Goal: Task Accomplishment & Management: Manage account settings

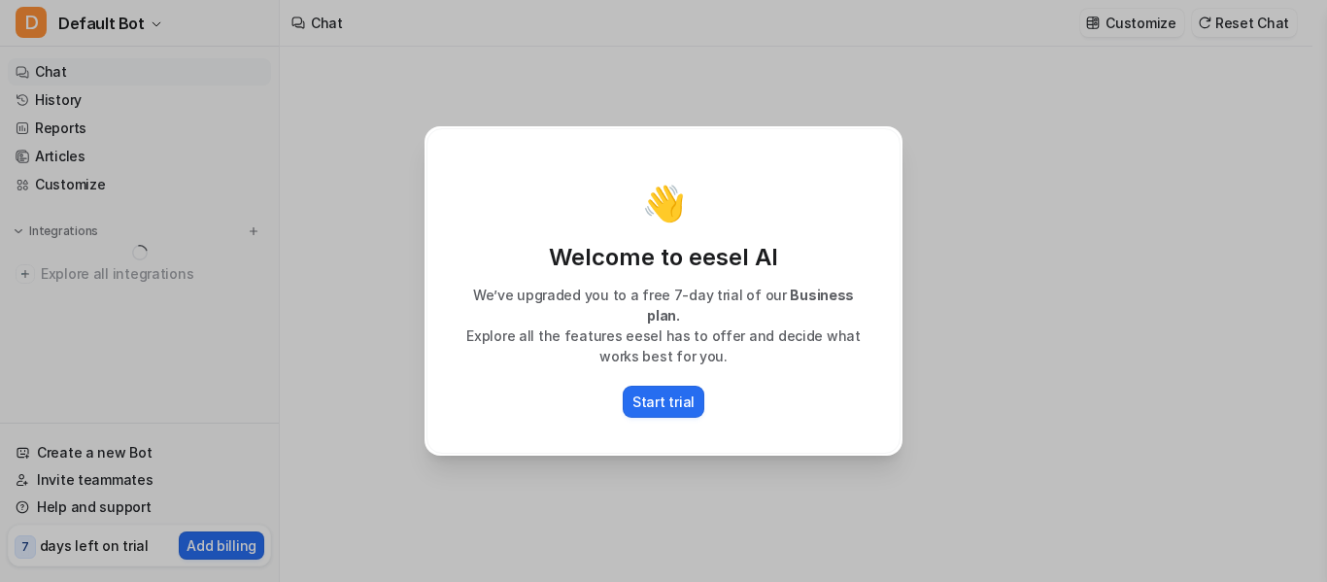
type textarea "**********"
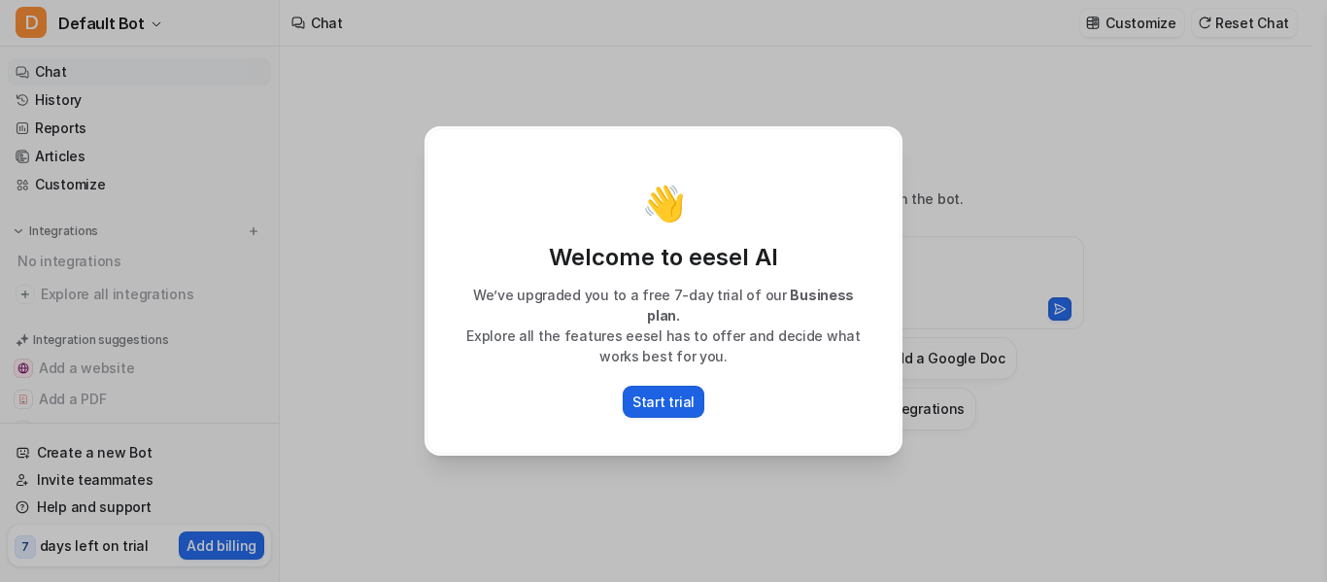
click at [653, 391] on p "Start trial" at bounding box center [663, 401] width 62 height 20
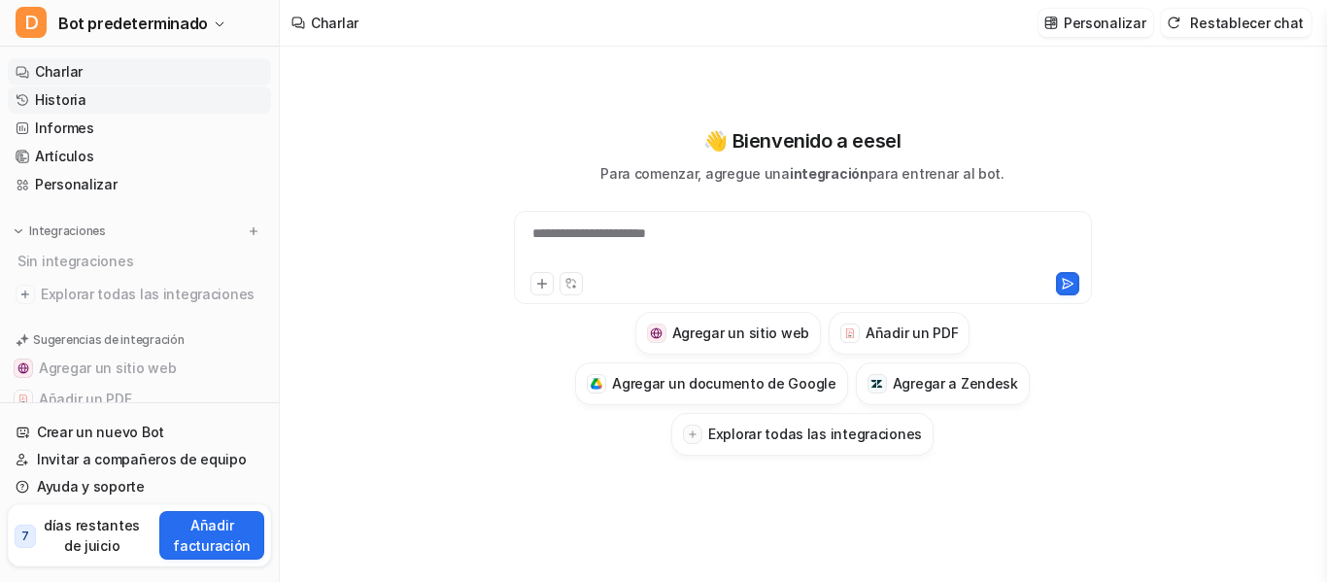
click at [84, 101] on link "Historia" at bounding box center [139, 99] width 263 height 27
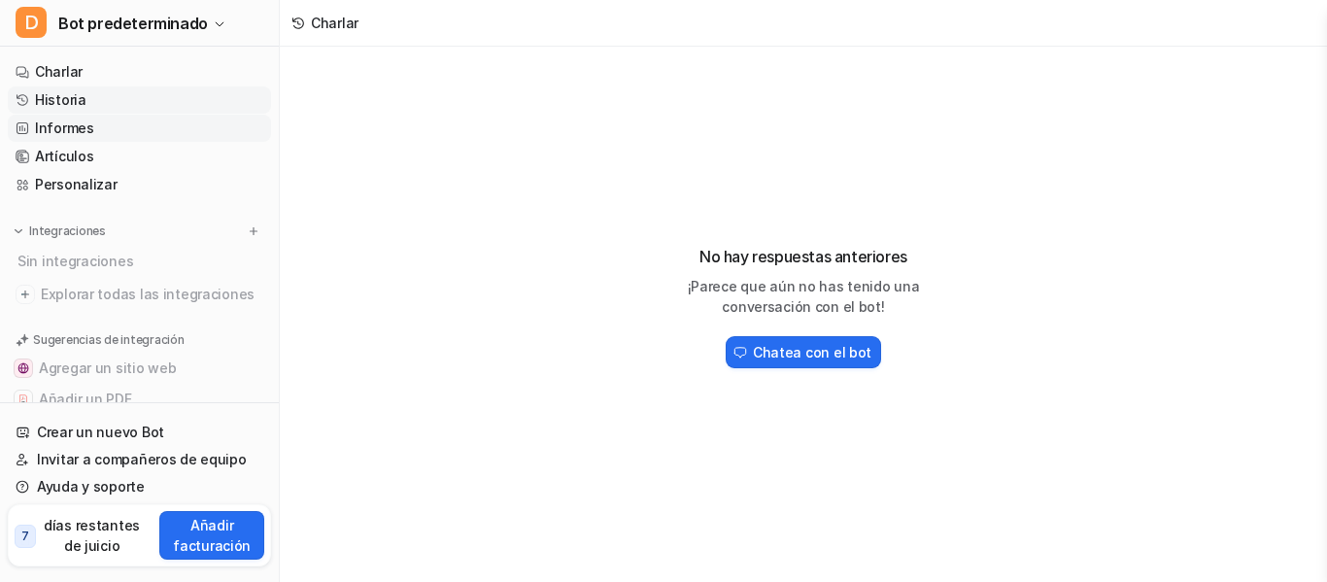
click at [84, 128] on font "Informes" at bounding box center [64, 127] width 59 height 17
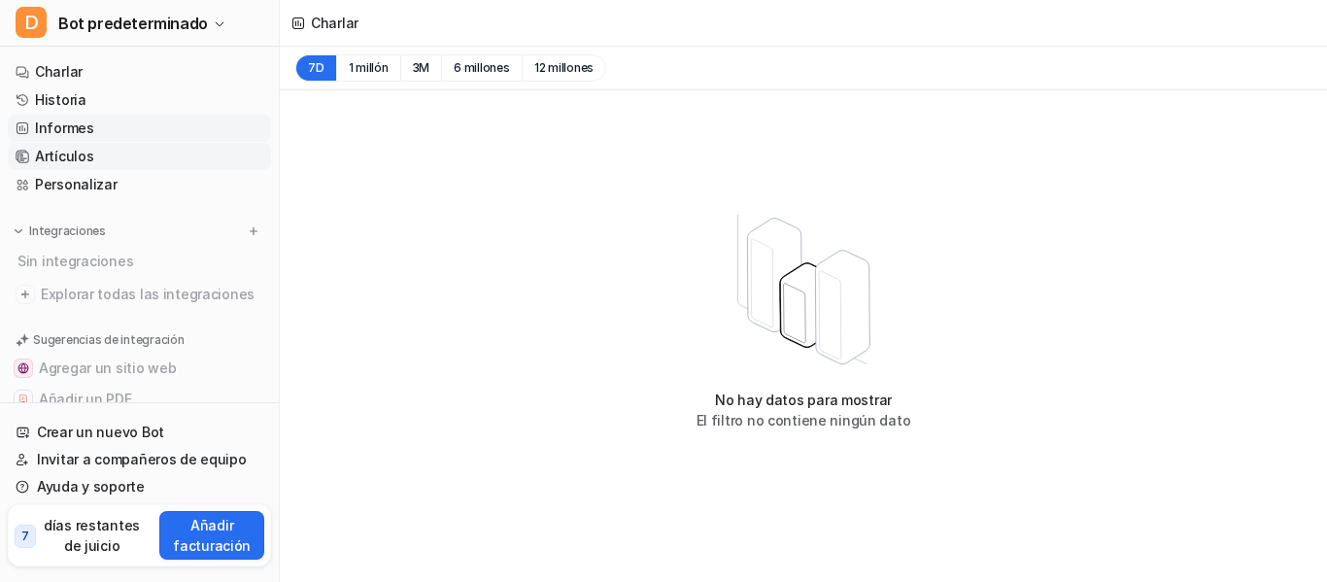
click at [108, 161] on link "Artículos" at bounding box center [139, 156] width 263 height 27
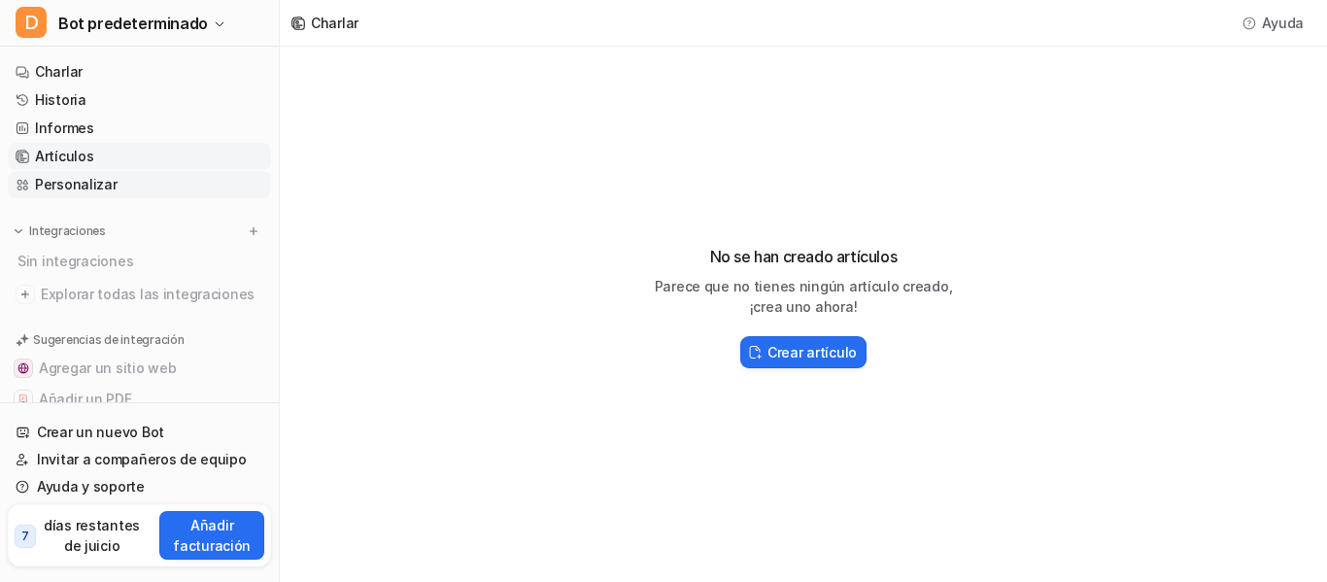
click at [106, 186] on font "Personalizar" at bounding box center [76, 184] width 83 height 17
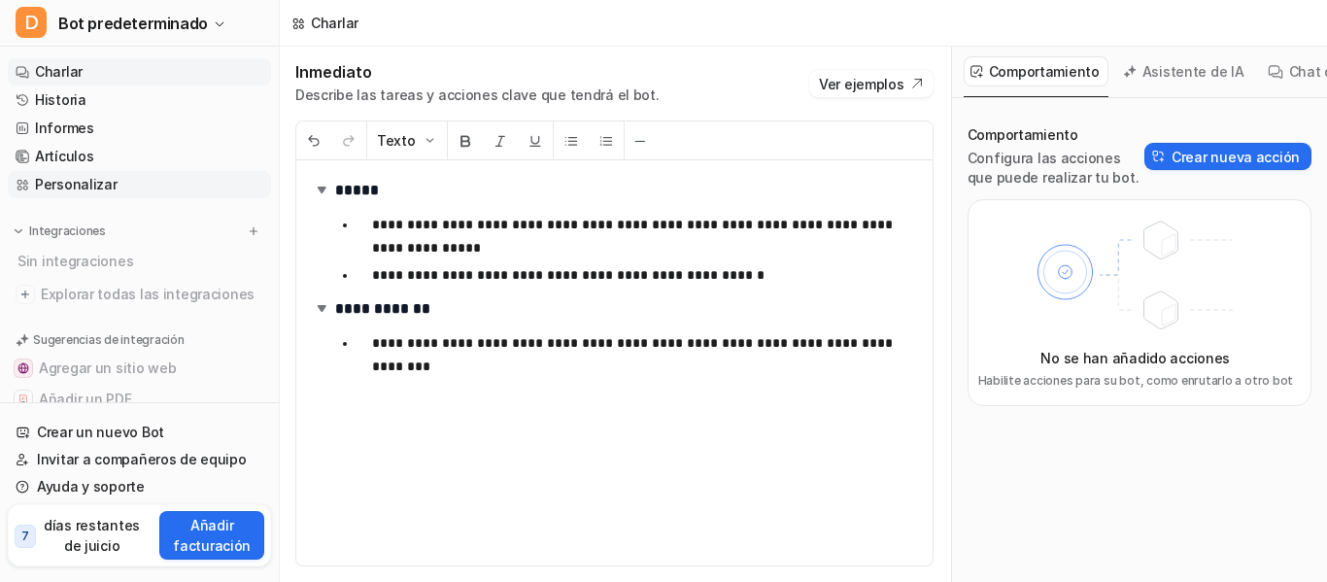
click at [115, 67] on link "Charlar" at bounding box center [139, 71] width 263 height 27
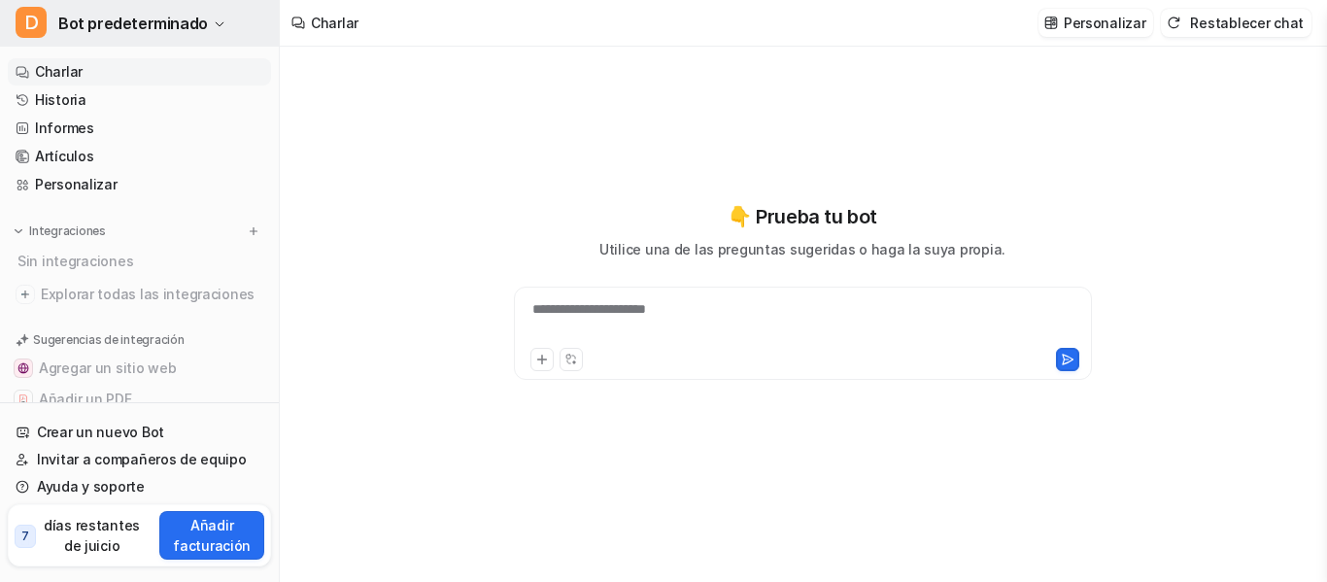
click at [229, 12] on button "D Bot predeterminado" at bounding box center [139, 23] width 279 height 47
click at [1116, 25] on font "Personalizar" at bounding box center [1104, 23] width 83 height 17
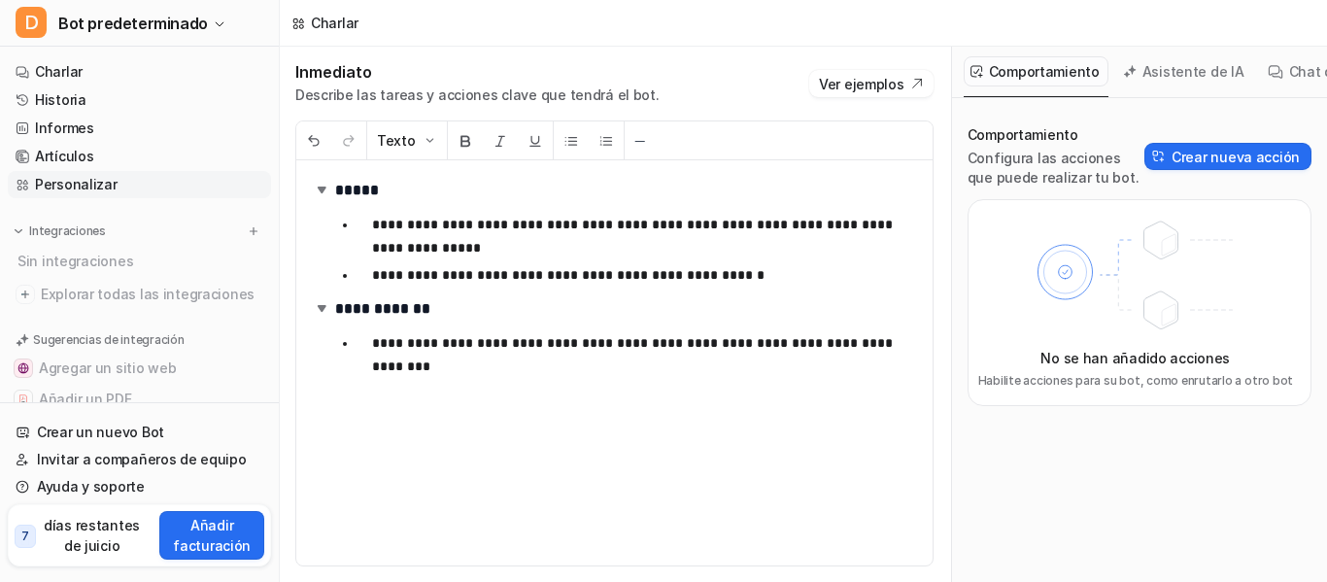
click at [1070, 72] on font "Comportamiento" at bounding box center [1044, 71] width 111 height 17
click at [924, 84] on button "Ver ejemplos" at bounding box center [871, 83] width 124 height 27
click at [1203, 76] on font "Asistente de IA" at bounding box center [1193, 71] width 102 height 17
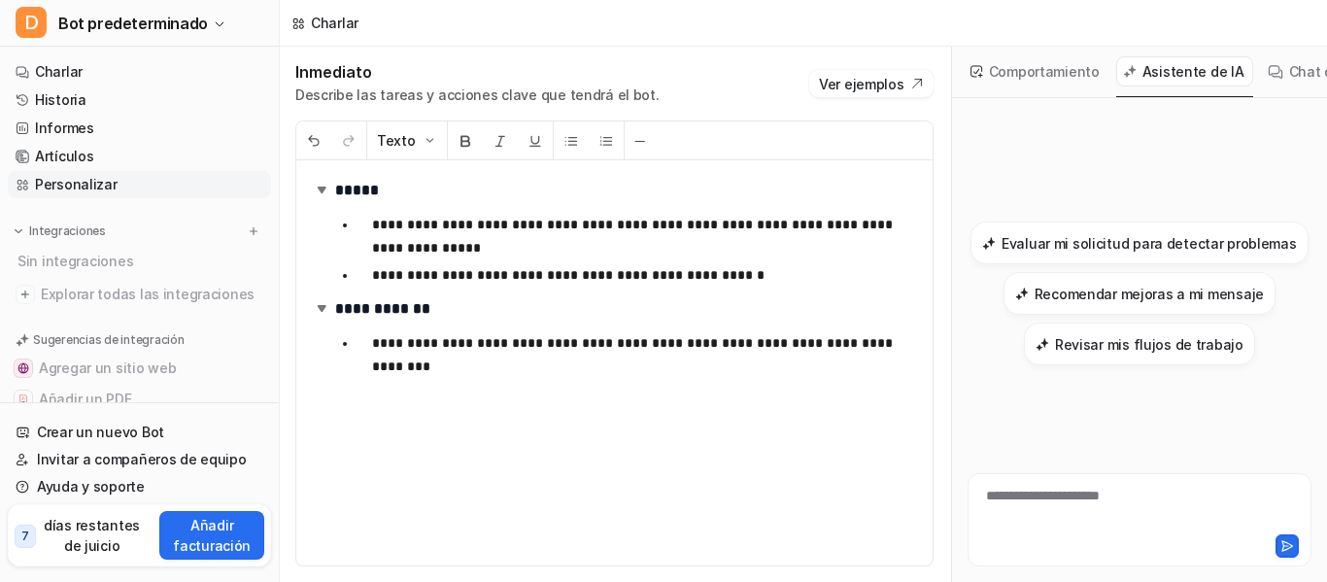
click at [1300, 77] on font "Chat de prueba" at bounding box center [1340, 71] width 103 height 17
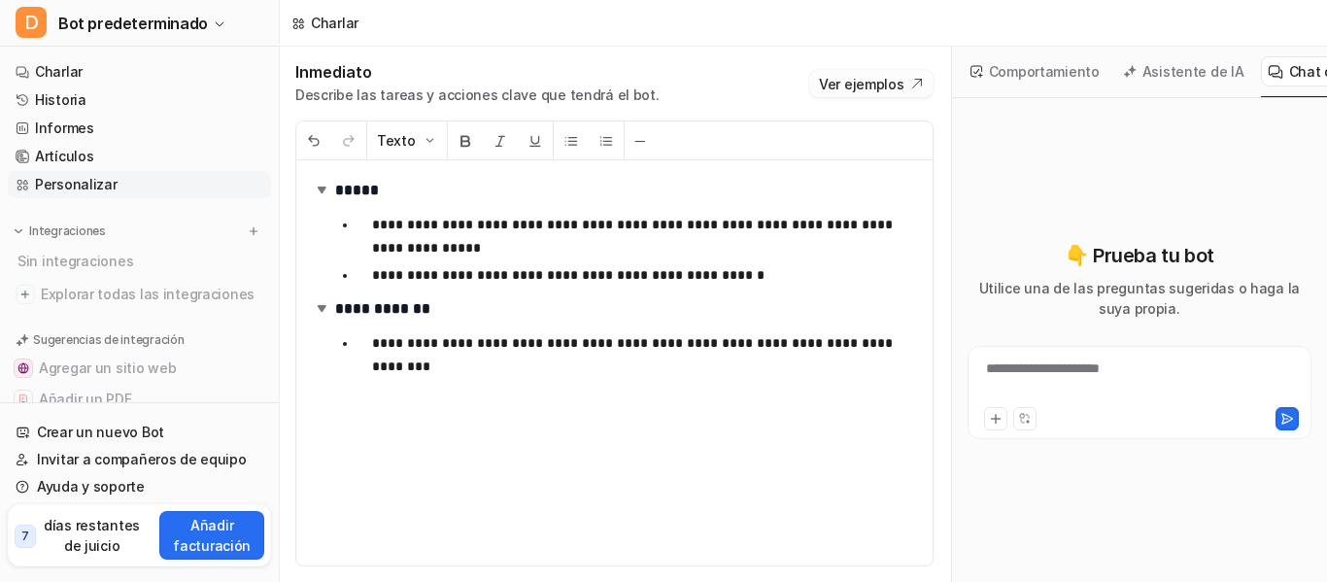
click at [919, 77] on icon at bounding box center [917, 84] width 14 height 14
click at [53, 65] on font "Charlar" at bounding box center [59, 71] width 48 height 17
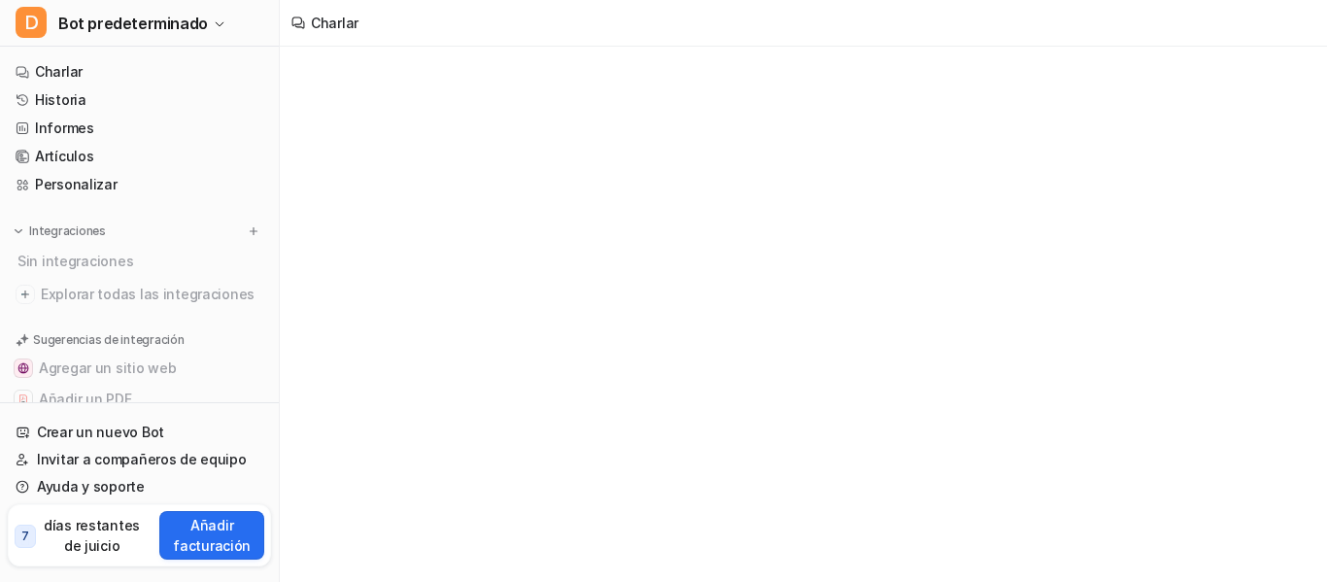
click at [34, 538] on span "7" at bounding box center [25, 535] width 21 height 23
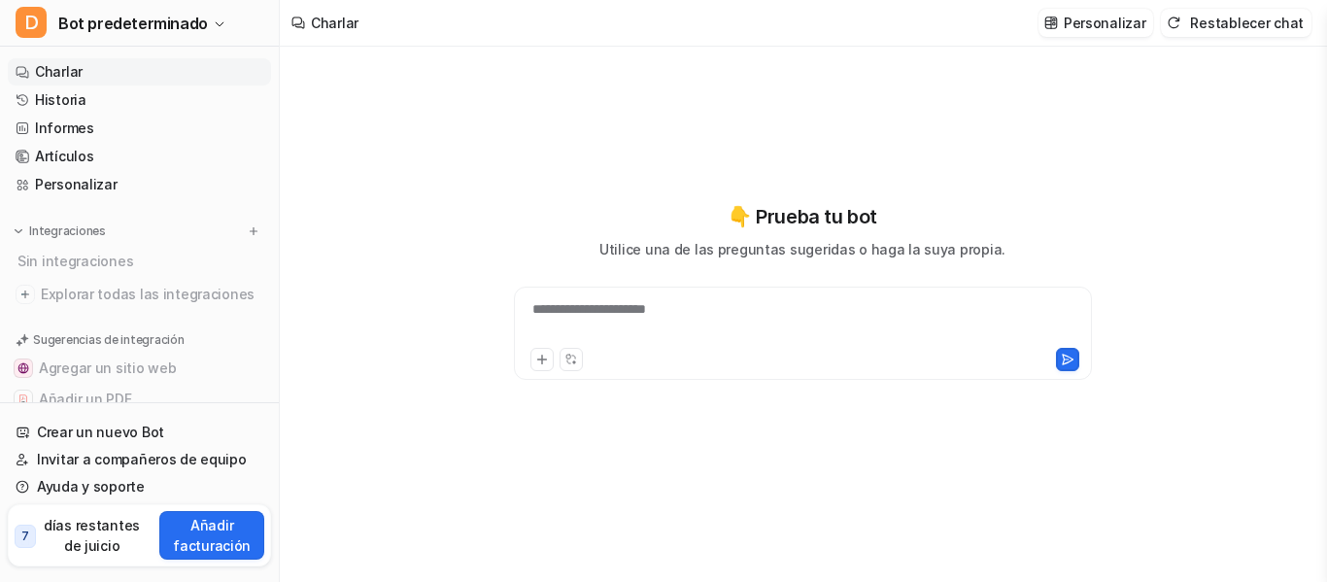
click at [709, 309] on div "**********" at bounding box center [803, 321] width 568 height 45
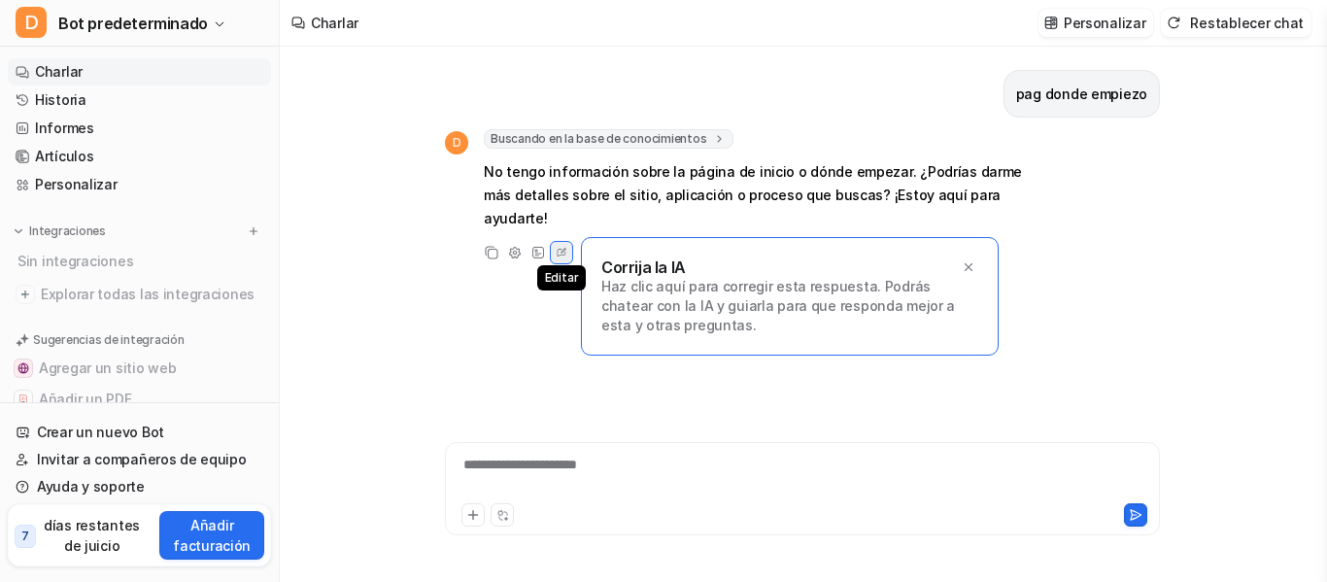
click at [562, 240] on icon at bounding box center [561, 252] width 17 height 25
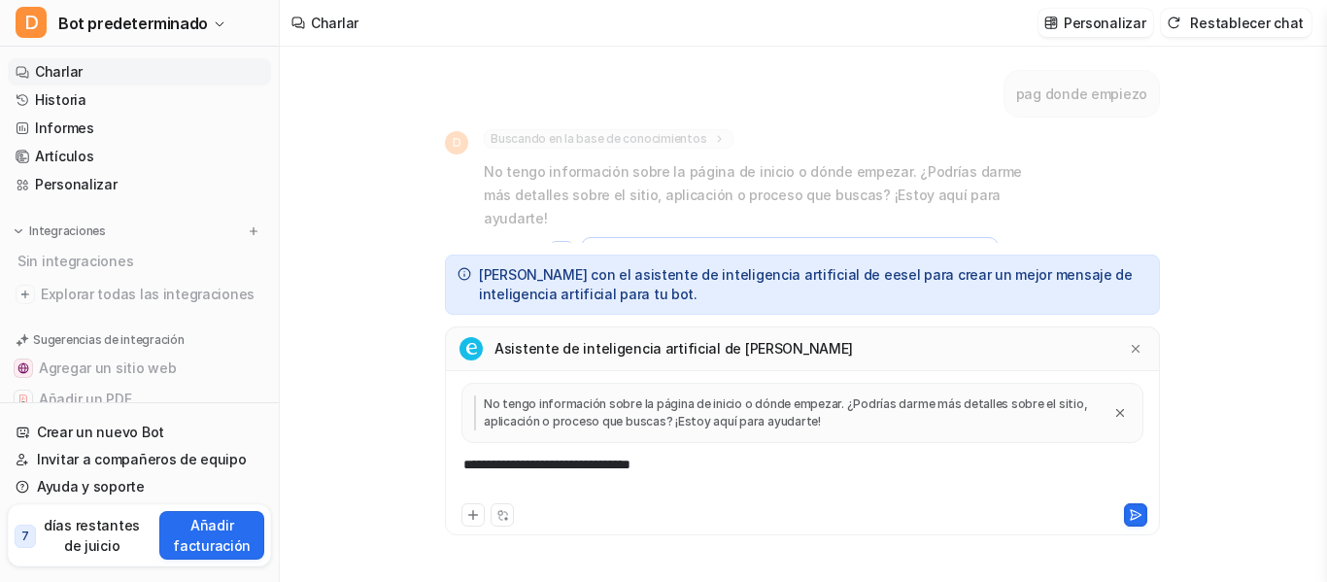
click at [513, 462] on font "**********" at bounding box center [546, 464] width 167 height 14
click at [548, 420] on font "No tengo información sobre la página de inicio o dónde empezar. ¿Podrías darme …" at bounding box center [785, 412] width 603 height 32
click at [548, 412] on p "No tengo información sobre la página de inicio o dónde empezar. ¿Podrías darme …" at bounding box center [787, 412] width 627 height 35
drag, startPoint x: 670, startPoint y: 421, endPoint x: 675, endPoint y: 408, distance: 14.4
click at [670, 420] on font "No tengo información sobre la página de inicio o dónde empezar. ¿Podrías darme …" at bounding box center [785, 412] width 603 height 32
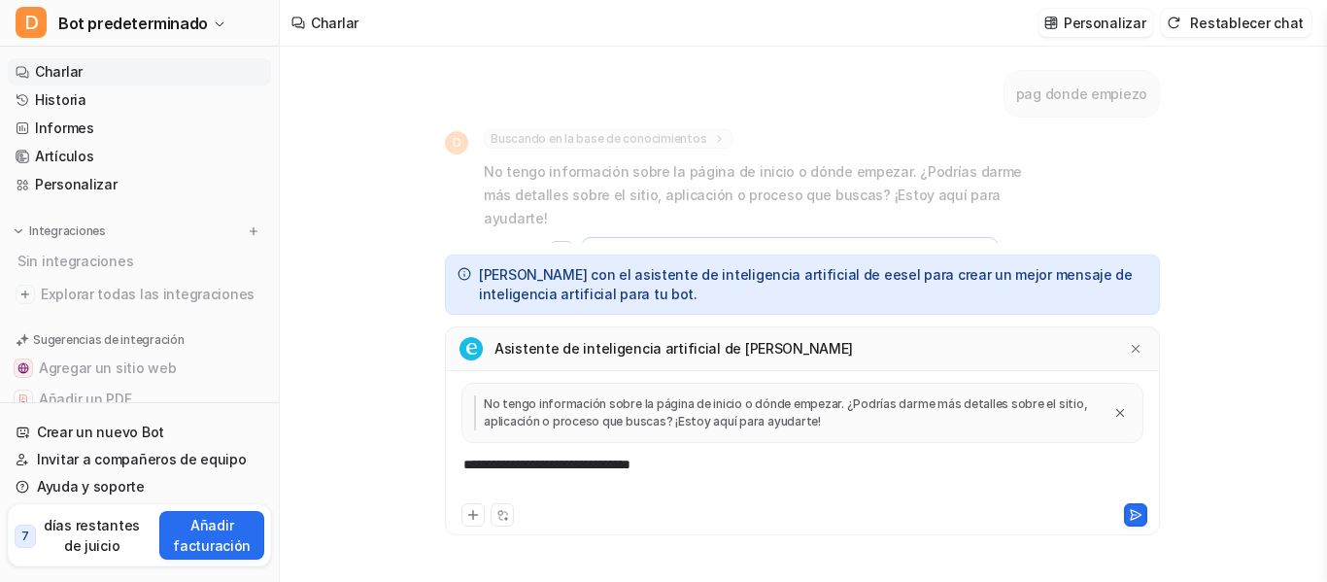
click at [675, 408] on font "No tengo información sobre la página de inicio o dónde empezar. ¿Podrías darme …" at bounding box center [785, 412] width 603 height 32
drag, startPoint x: 681, startPoint y: 402, endPoint x: 747, endPoint y: 400, distance: 66.1
click at [691, 401] on font "No tengo información sobre la página de inicio o dónde empezar. ¿Podrías darme …" at bounding box center [785, 412] width 603 height 32
drag, startPoint x: 848, startPoint y: 409, endPoint x: 878, endPoint y: 409, distance: 30.1
click at [852, 409] on font "No tengo información sobre la página de inicio o dónde empezar. ¿Podrías darme …" at bounding box center [785, 412] width 603 height 32
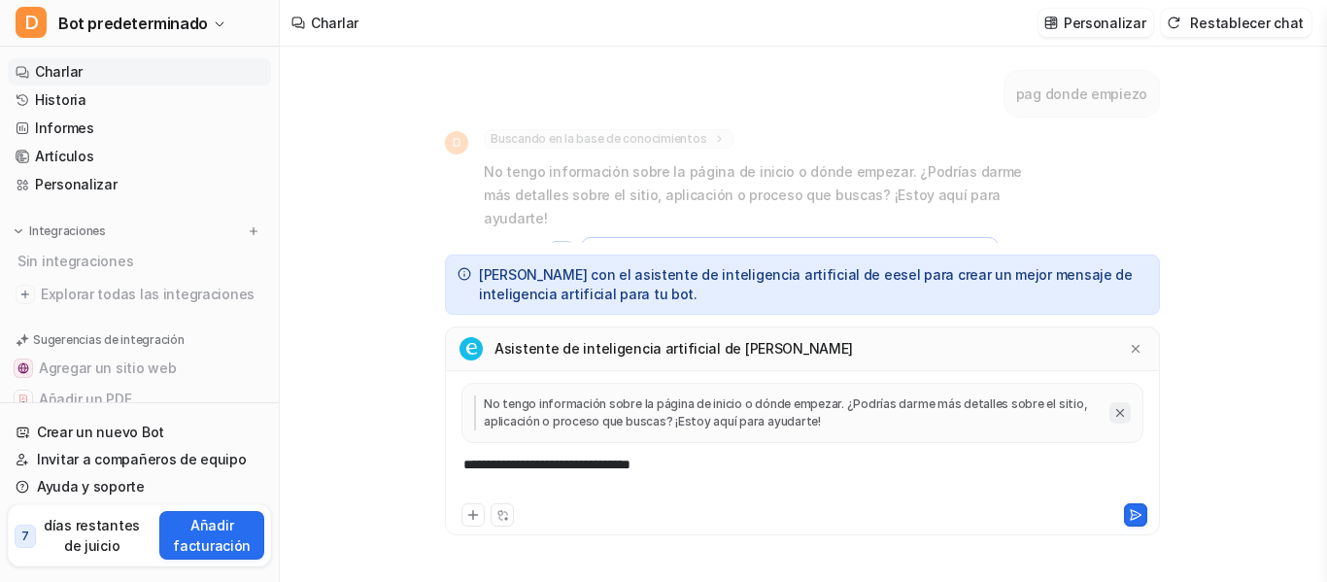
click at [1125, 415] on icon "Cerrar cita" at bounding box center [1120, 413] width 14 height 14
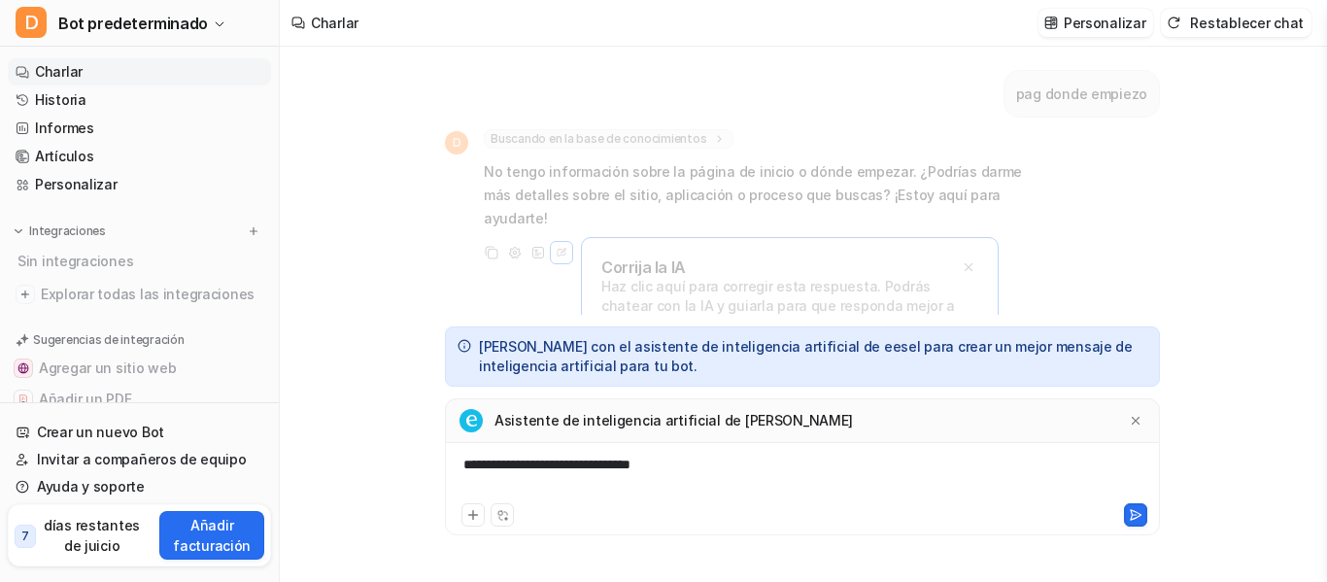
click at [1043, 484] on div "**********" at bounding box center [802, 476] width 705 height 45
click at [0, 0] on lt-div at bounding box center [0, 0] width 0 height 0
click at [1126, 514] on button at bounding box center [1135, 514] width 23 height 23
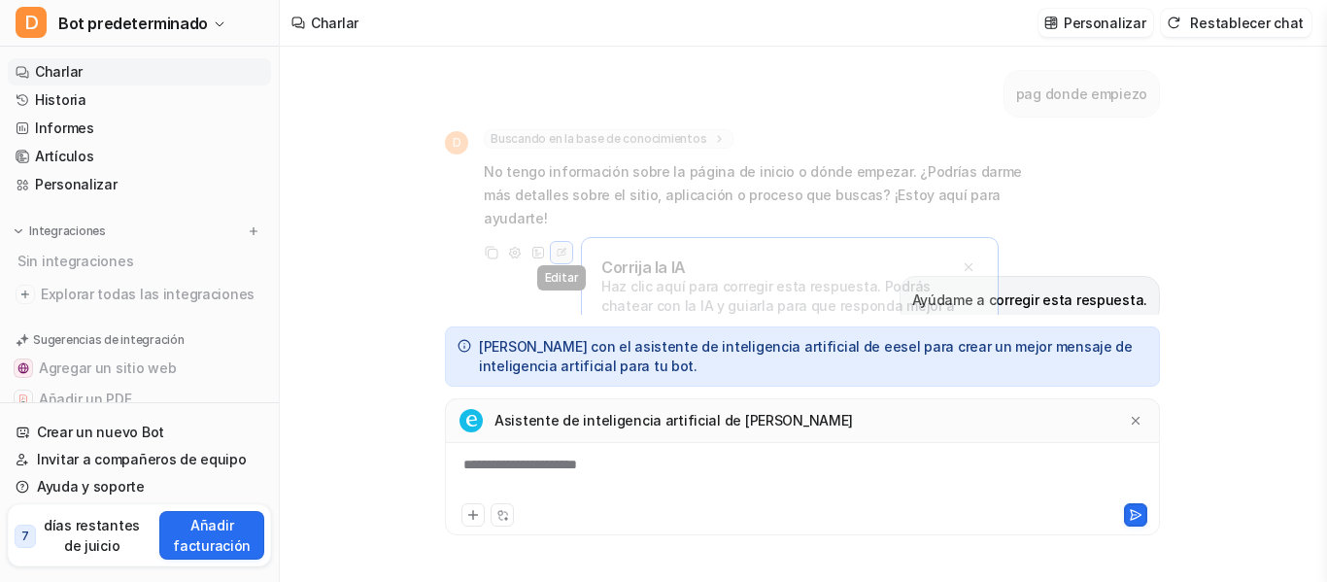
click at [558, 240] on icon at bounding box center [561, 252] width 17 height 25
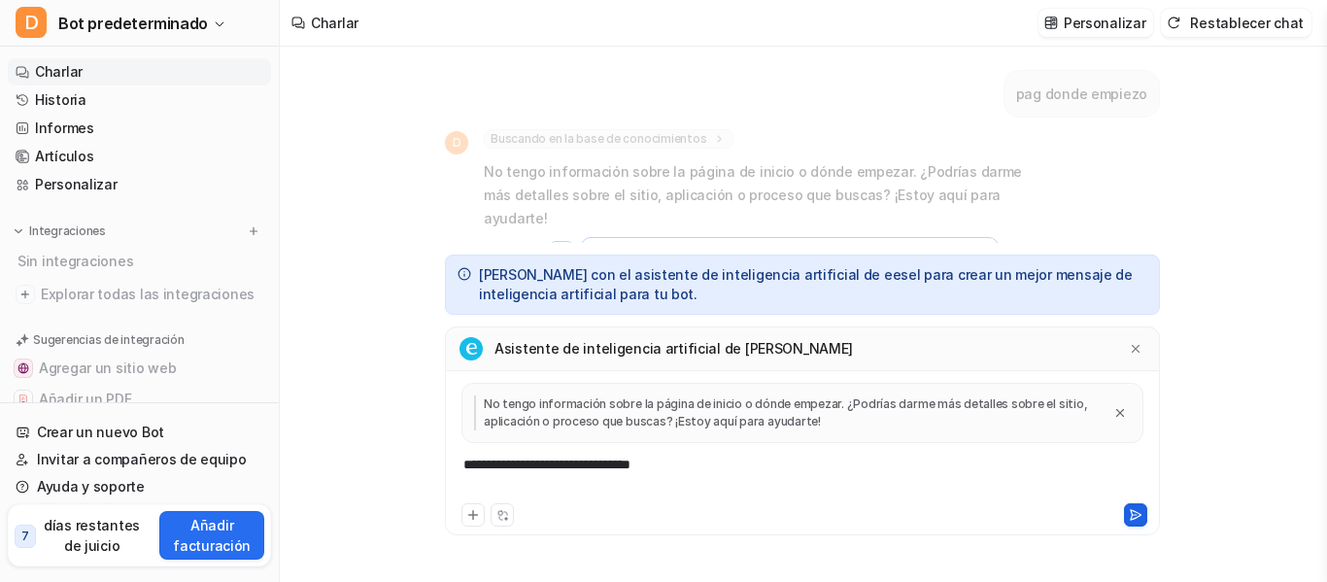
click at [1134, 508] on icon at bounding box center [1135, 515] width 14 height 14
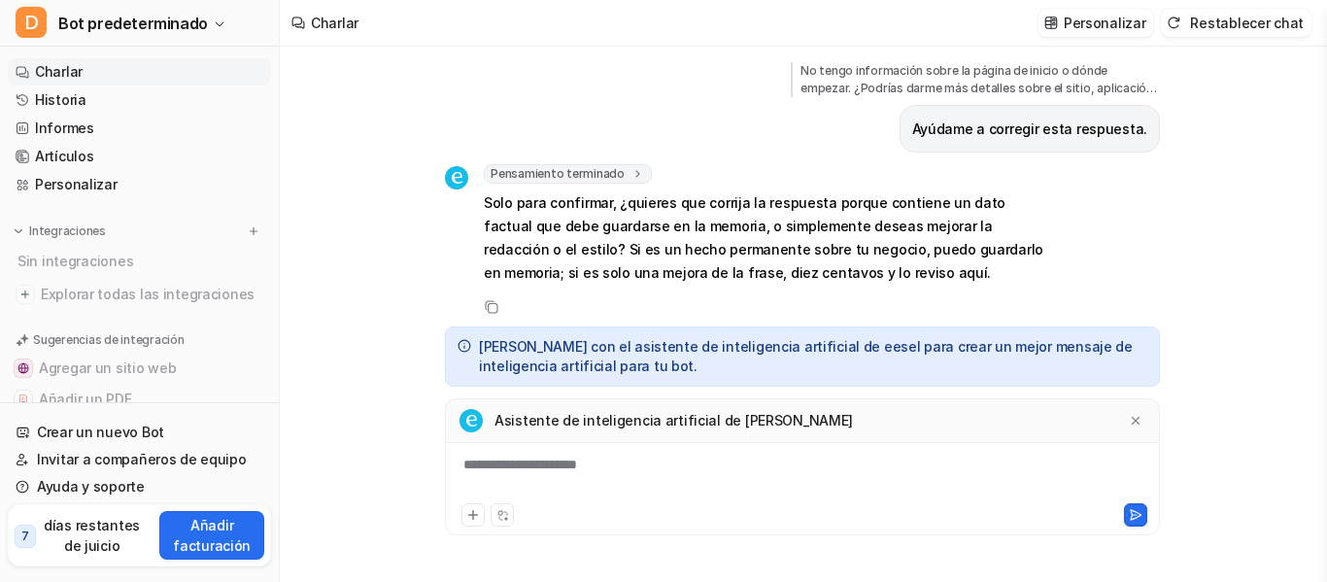
scroll to position [373, 0]
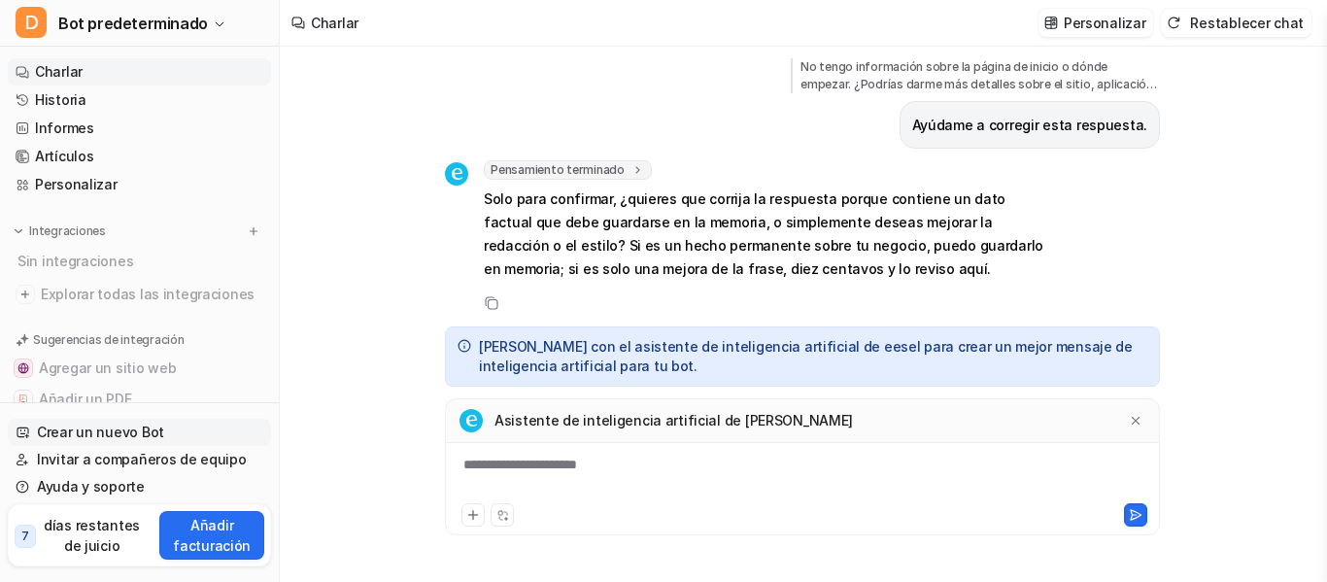
click at [140, 436] on font "Crear un nuevo Bot" at bounding box center [100, 431] width 127 height 17
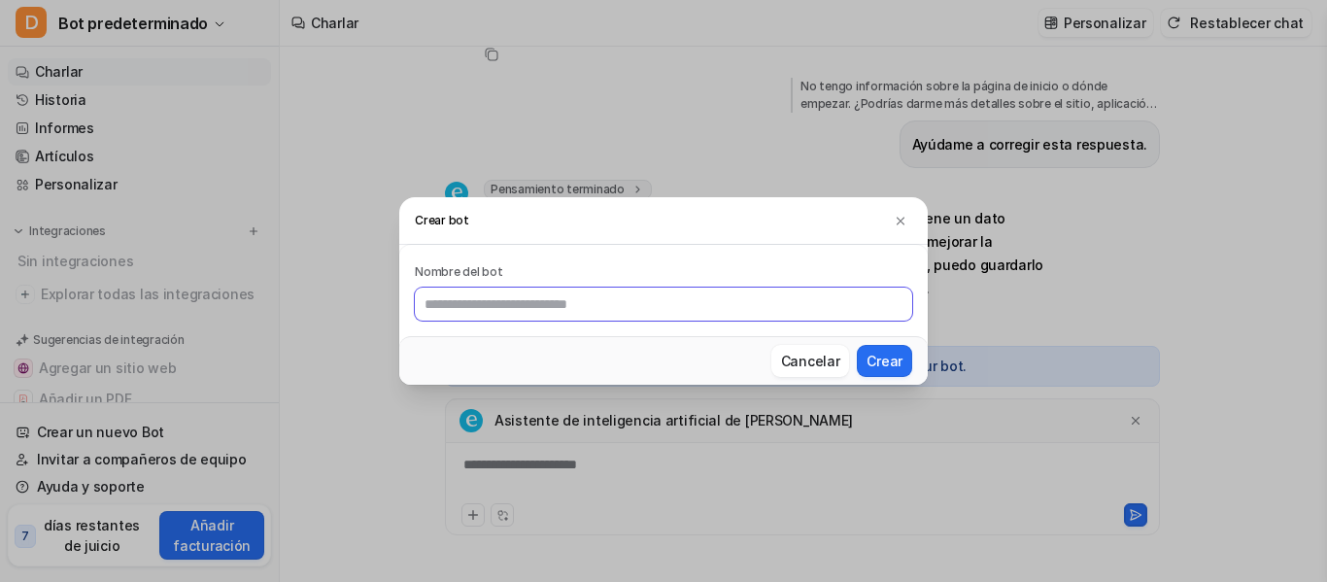
click at [637, 311] on input "text" at bounding box center [663, 303] width 497 height 33
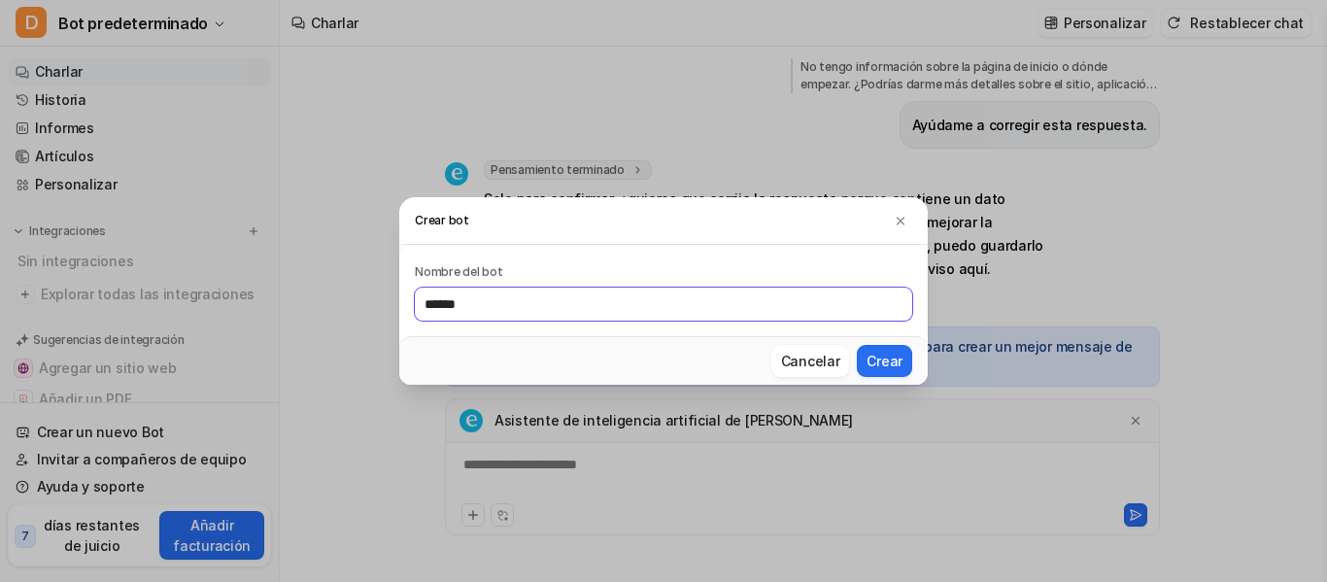
type input "*****"
click button "Crear" at bounding box center [884, 361] width 55 height 32
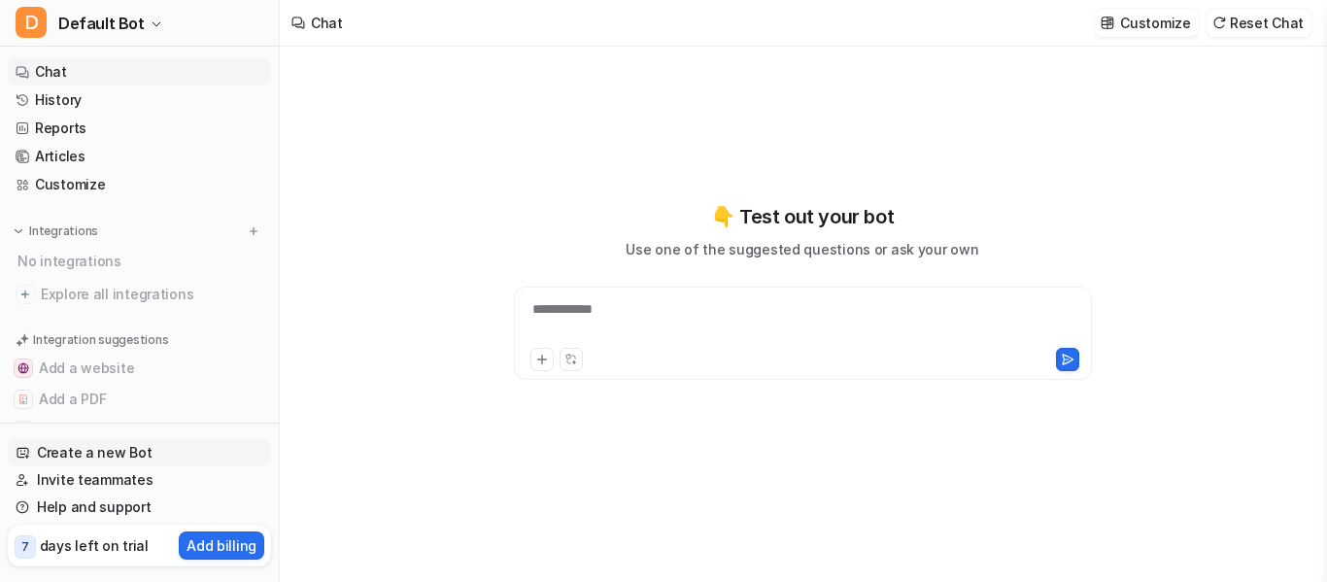
click at [136, 455] on link "Create a new Bot" at bounding box center [139, 452] width 263 height 27
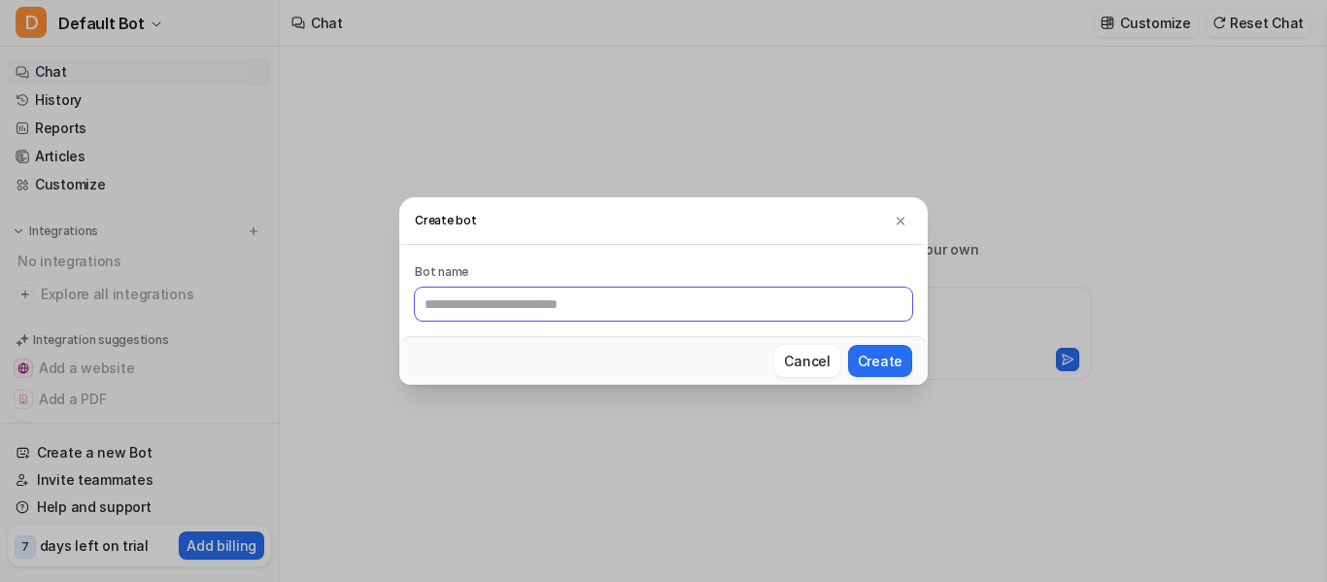
click at [504, 292] on input "text" at bounding box center [663, 303] width 497 height 33
type input "*****"
click at [893, 358] on button "Create" at bounding box center [880, 361] width 64 height 32
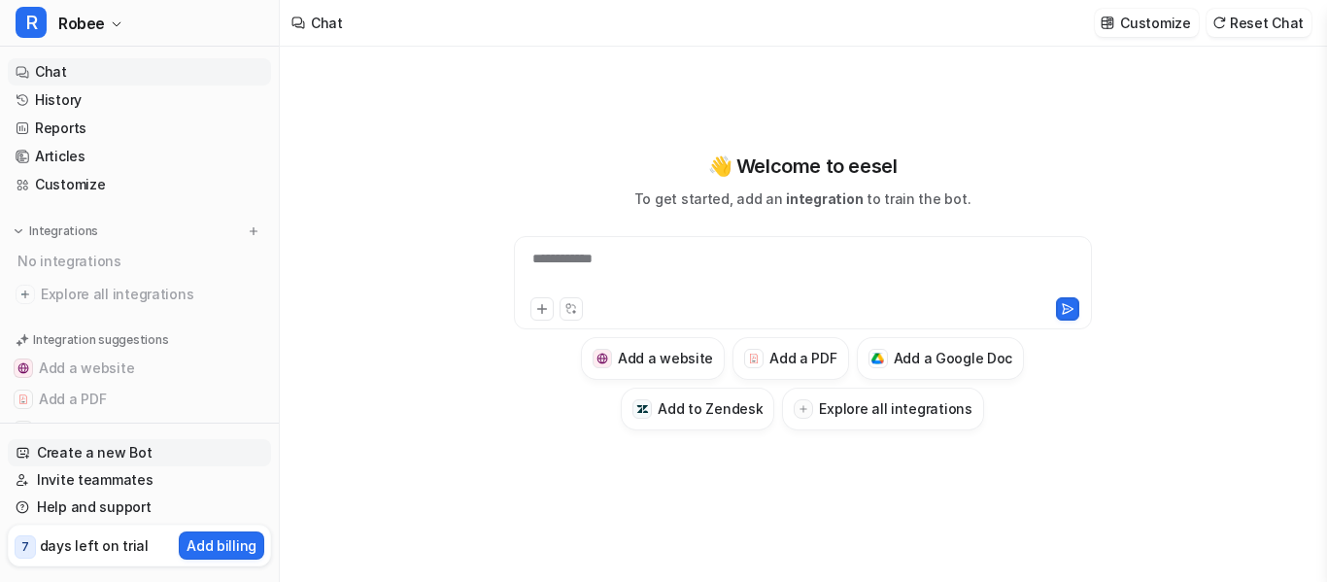
click at [126, 452] on link "Create a new Bot" at bounding box center [139, 452] width 263 height 27
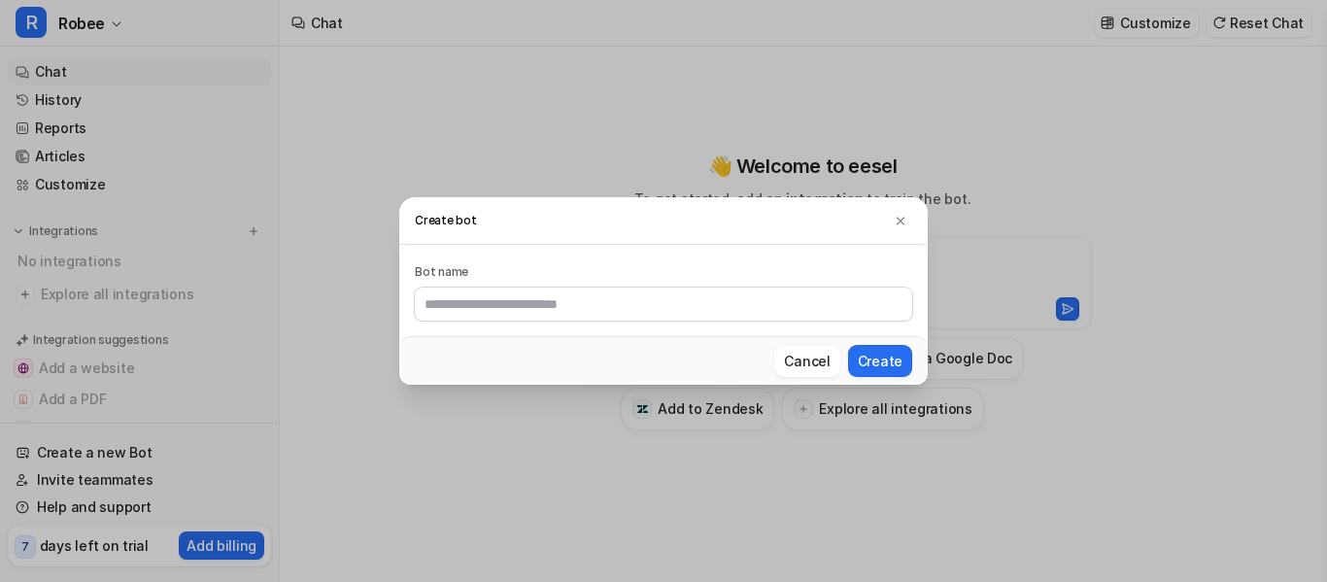
click at [492, 309] on input "text" at bounding box center [663, 303] width 497 height 33
type input "*****"
click at [888, 353] on button "Create" at bounding box center [880, 361] width 64 height 32
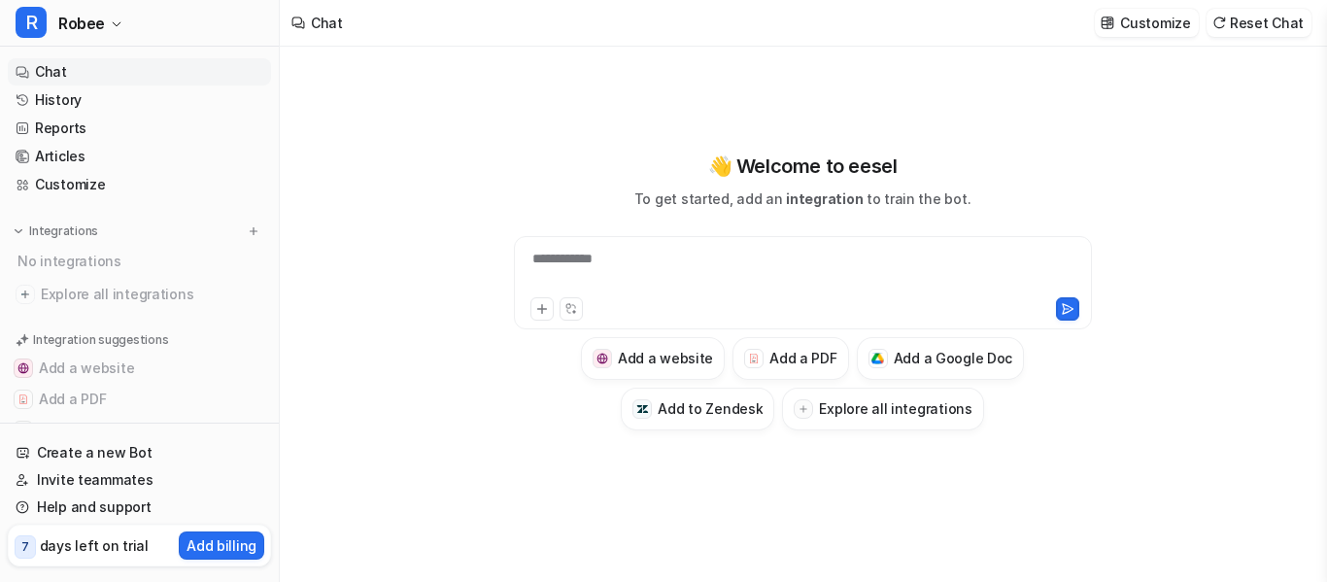
drag, startPoint x: 489, startPoint y: 146, endPoint x: 440, endPoint y: 150, distance: 49.7
click at [440, 150] on div "**********" at bounding box center [802, 314] width 746 height 535
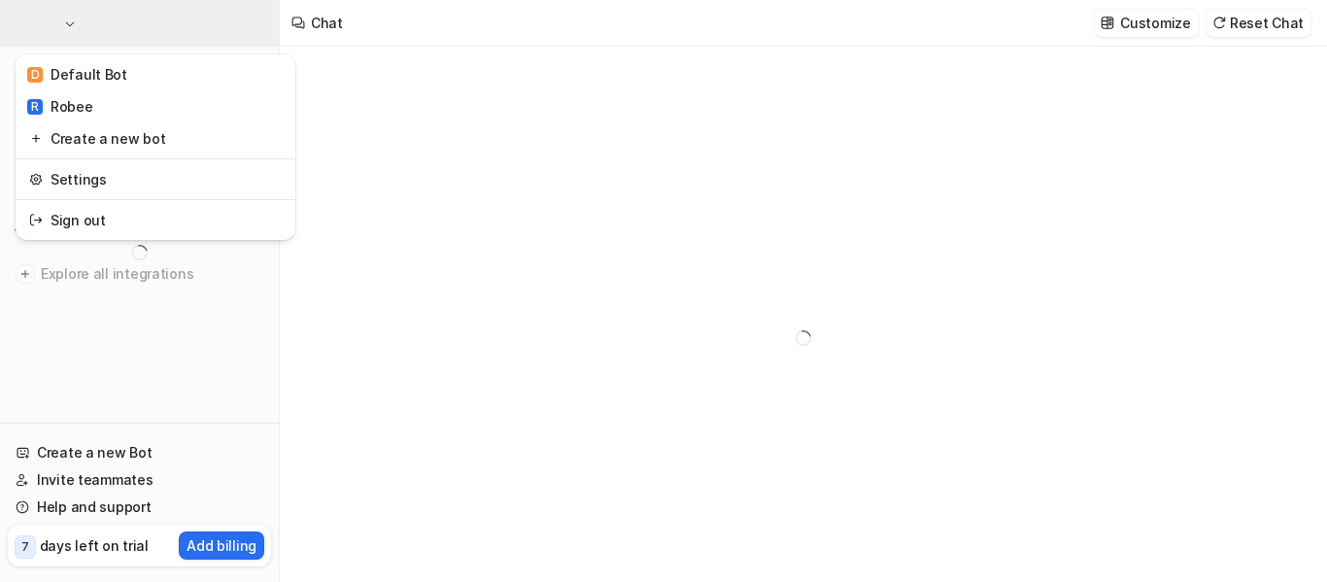
click at [102, 35] on button "button" at bounding box center [139, 23] width 279 height 47
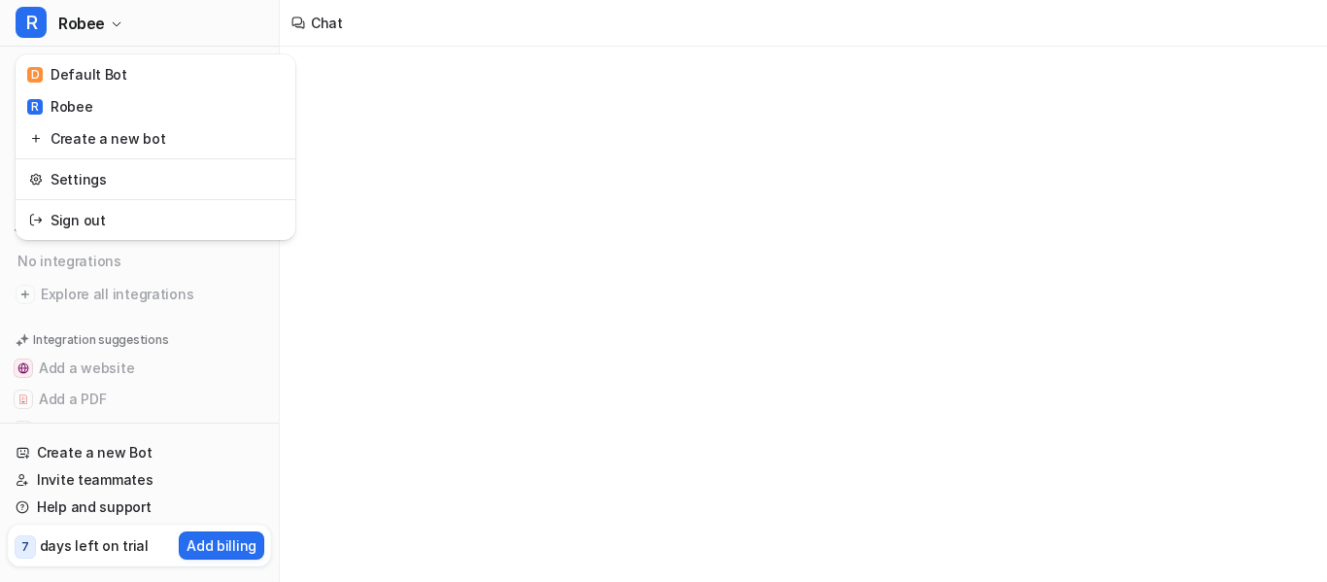
click at [405, 114] on div "R Robee D Default Bot R Robee Create a new bot Settings Sign out Chat History R…" at bounding box center [663, 291] width 1327 height 582
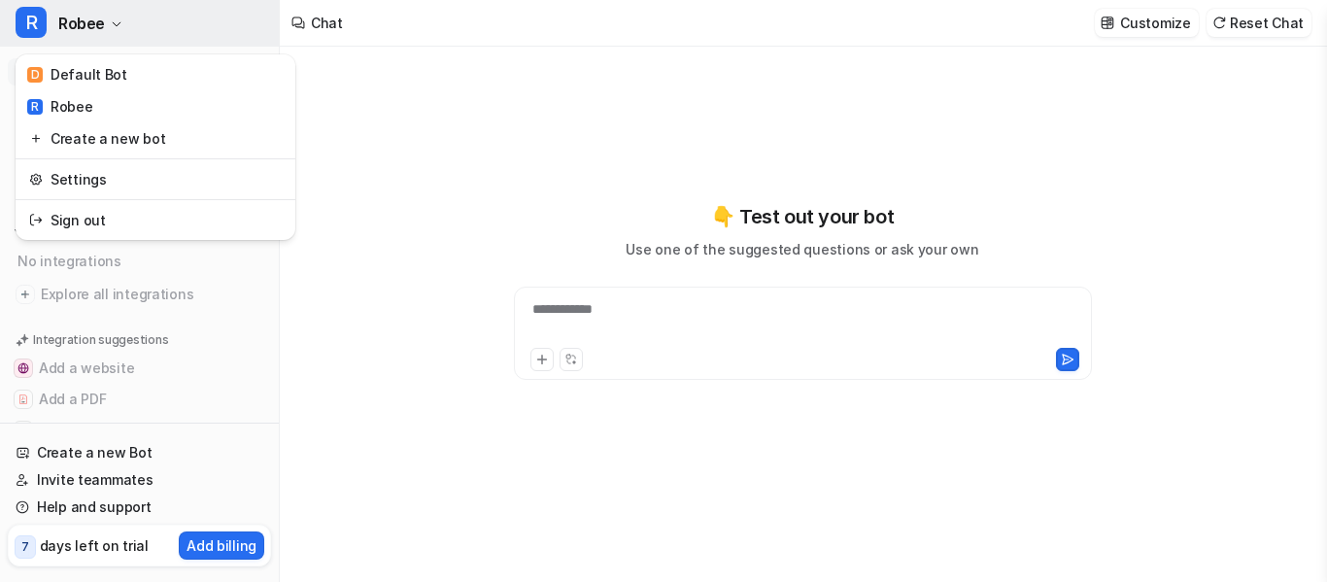
click at [111, 24] on icon "button" at bounding box center [117, 24] width 12 height 12
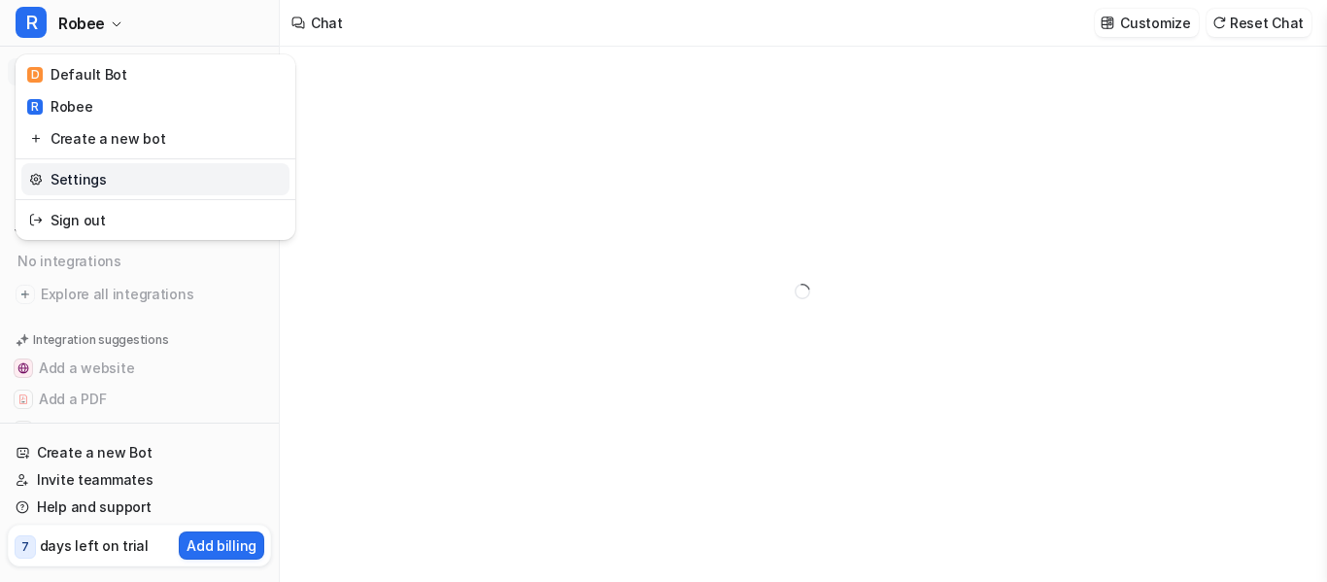
click at [102, 179] on link "Settings" at bounding box center [155, 179] width 268 height 32
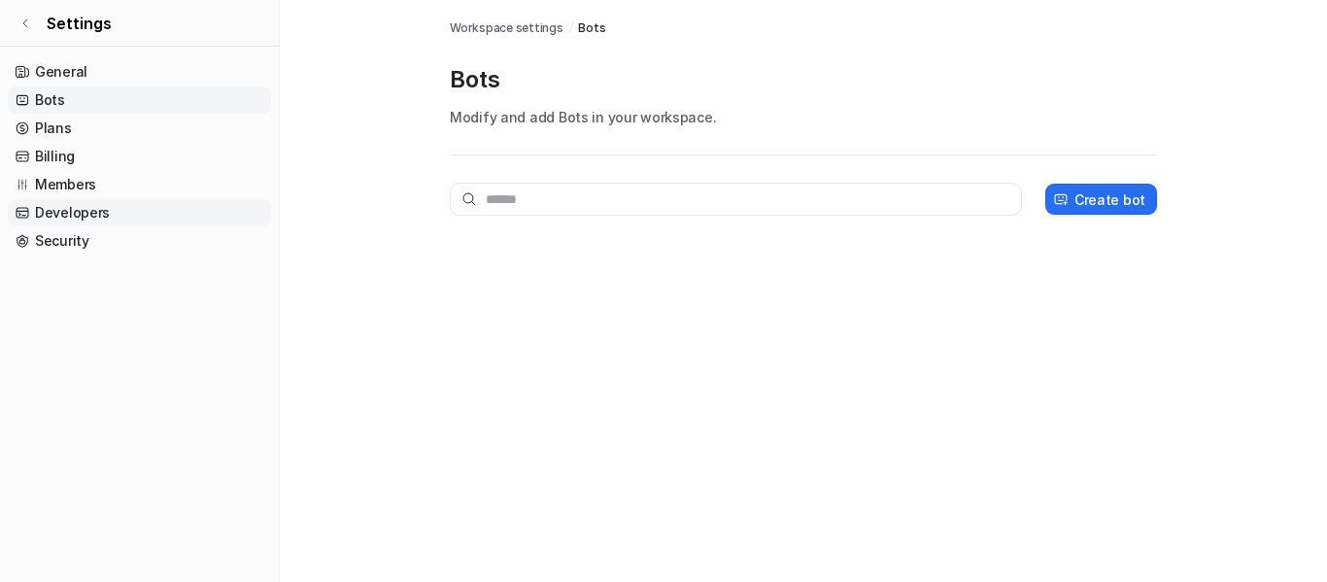
click at [81, 219] on link "Developers" at bounding box center [139, 212] width 263 height 27
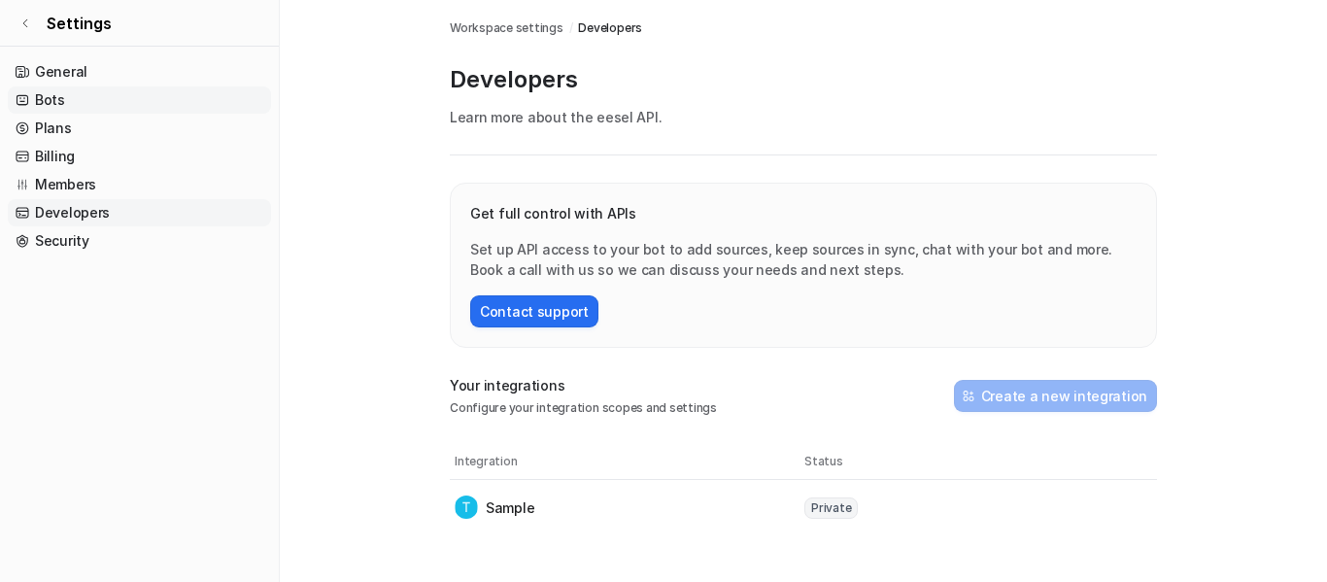
click at [63, 100] on link "Bots" at bounding box center [139, 99] width 263 height 27
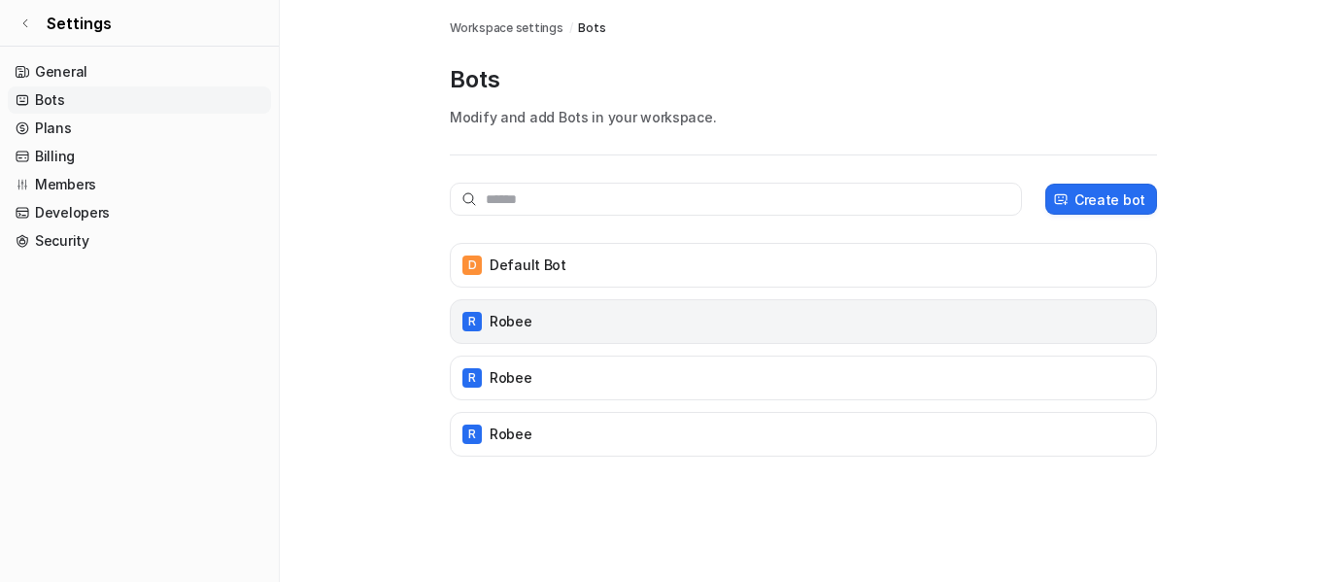
drag, startPoint x: 1109, startPoint y: 317, endPoint x: 512, endPoint y: 309, distance: 597.3
click at [512, 309] on div "R Robee" at bounding box center [802, 321] width 689 height 27
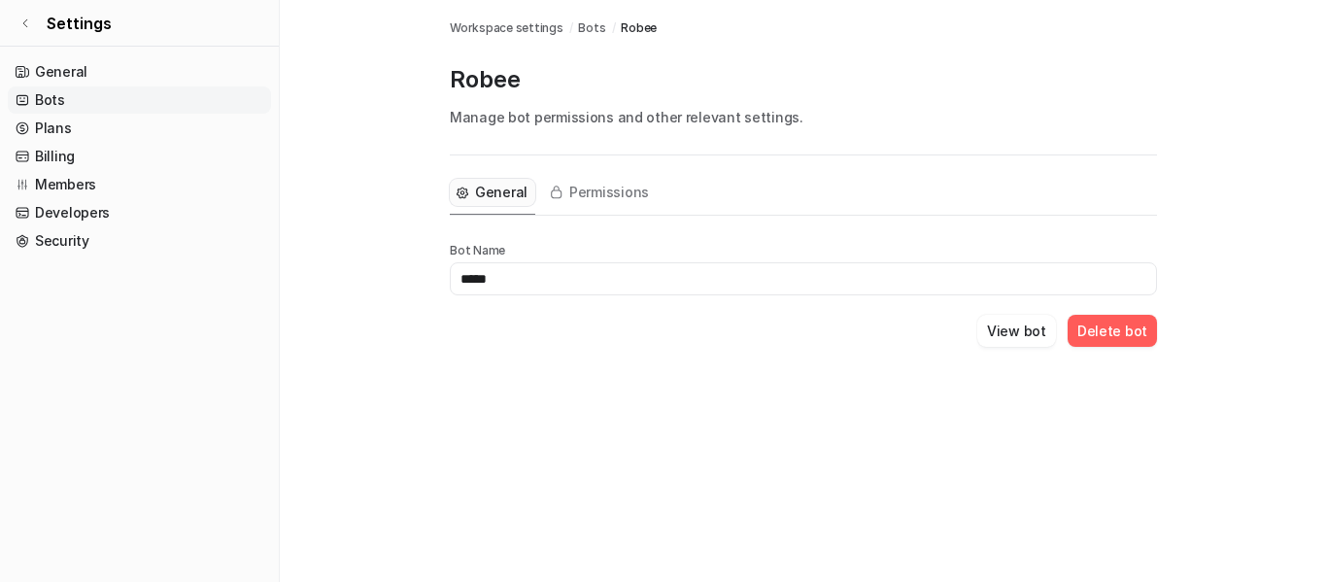
click at [1117, 333] on button "Delete bot" at bounding box center [1111, 331] width 89 height 32
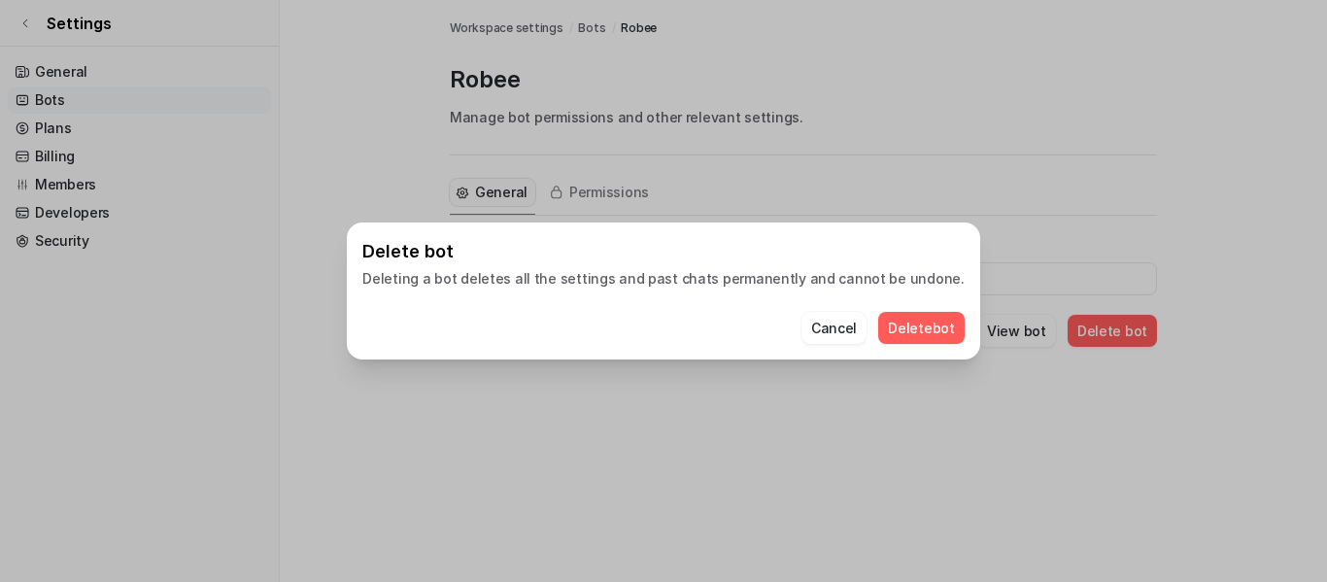
click at [893, 334] on button "Delete bot" at bounding box center [921, 328] width 86 height 32
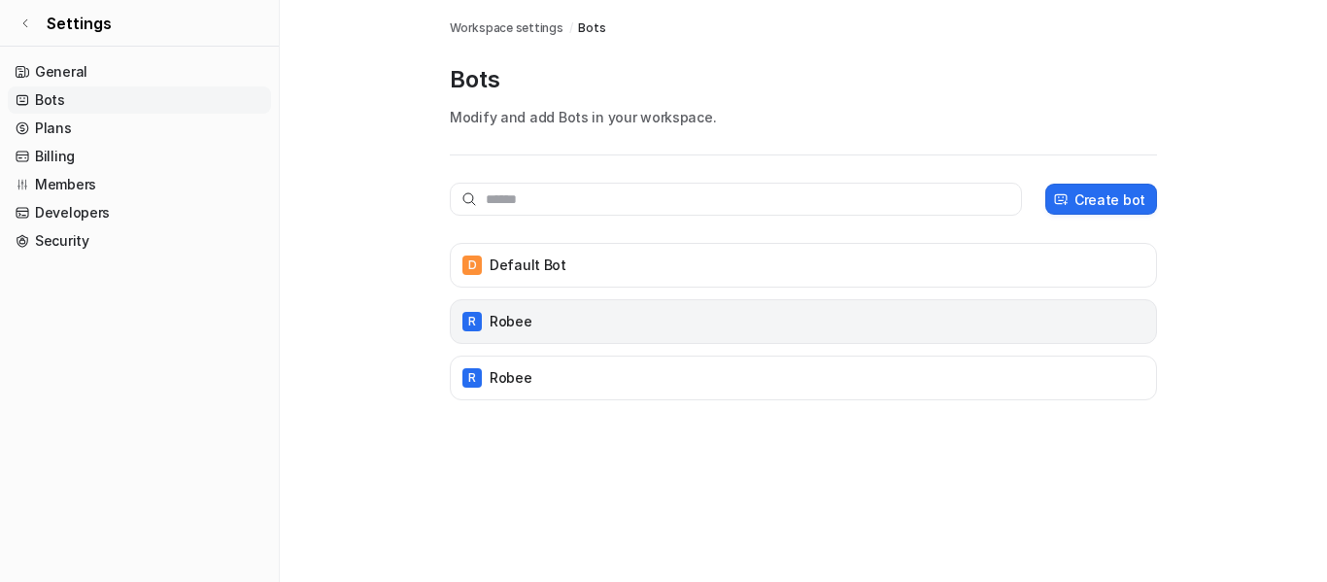
click at [1116, 328] on div "R Robee" at bounding box center [802, 321] width 689 height 27
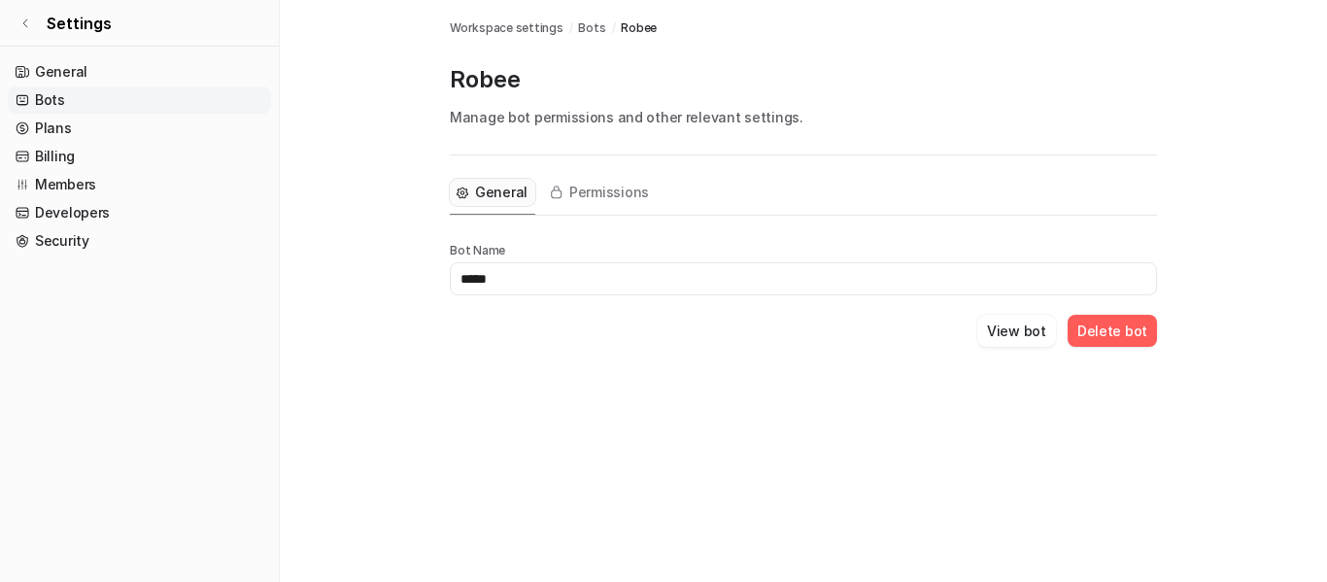
click at [1095, 335] on button "Delete bot" at bounding box center [1111, 331] width 89 height 32
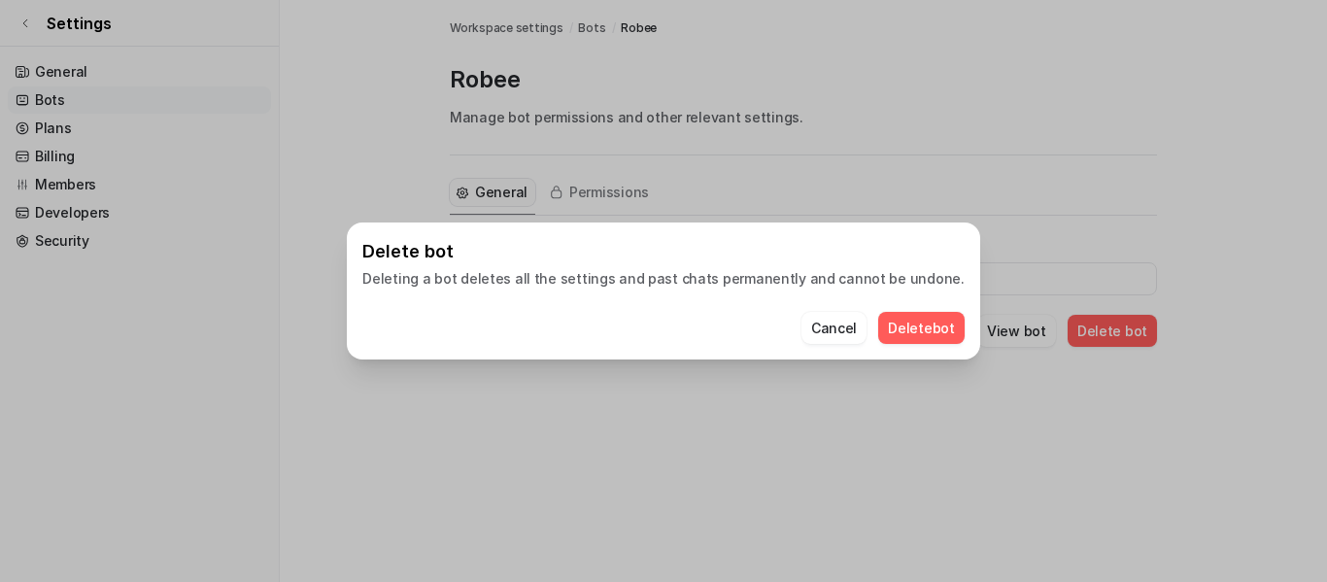
click at [904, 330] on button "Delete bot" at bounding box center [921, 328] width 86 height 32
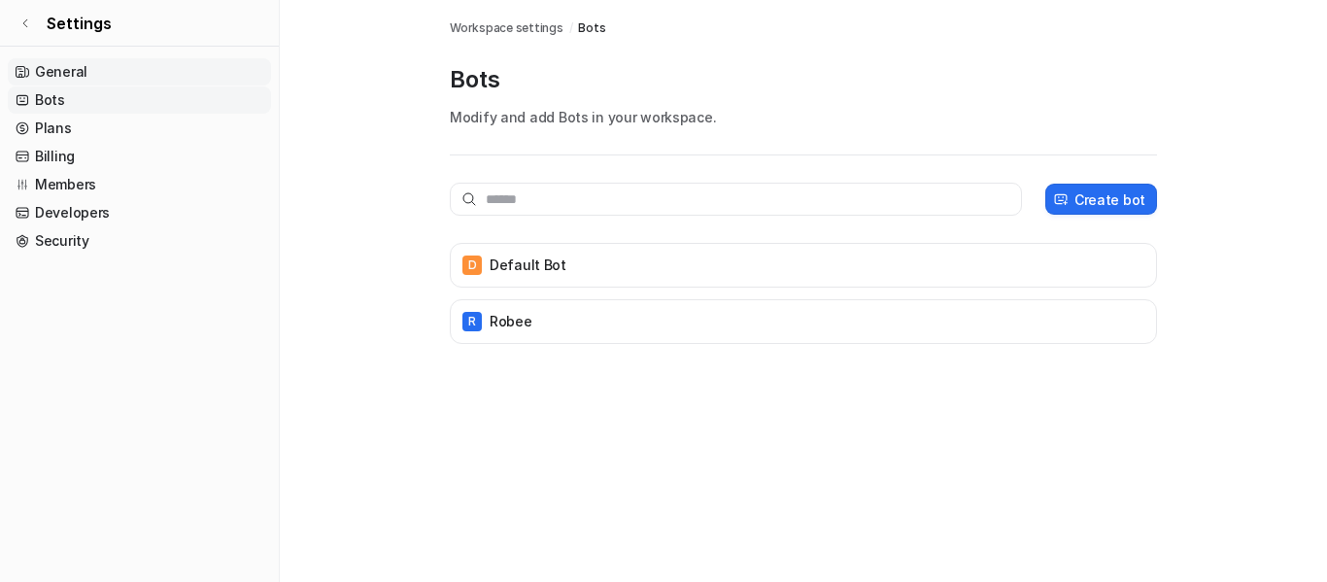
click at [84, 65] on link "General" at bounding box center [139, 71] width 263 height 27
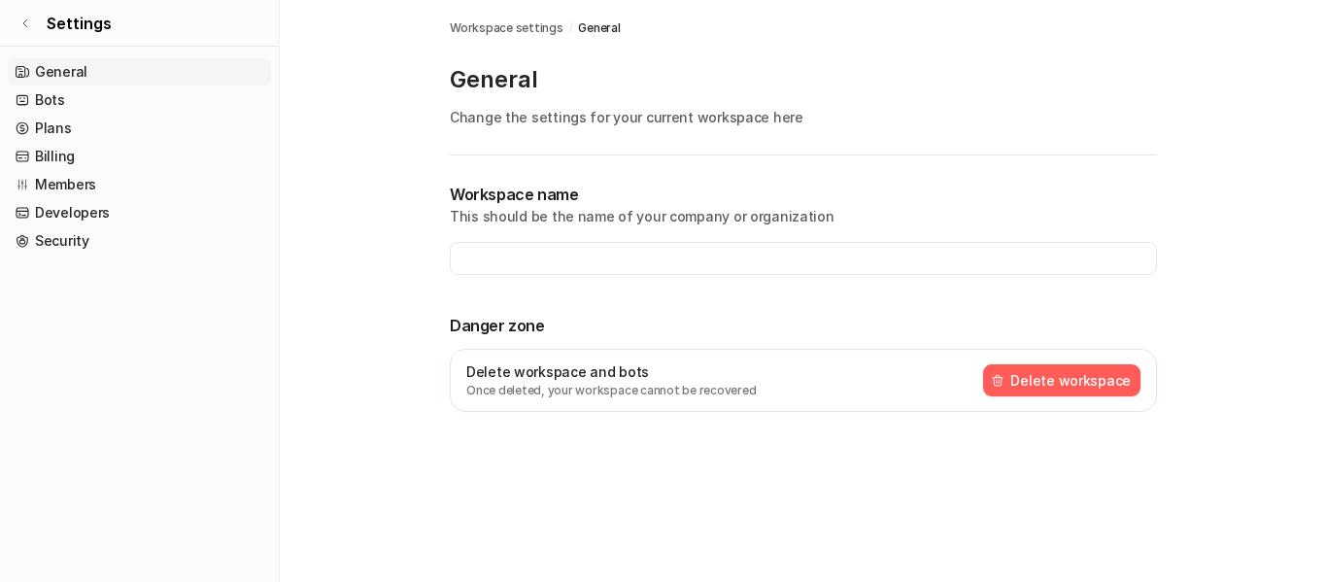
type input "**********"
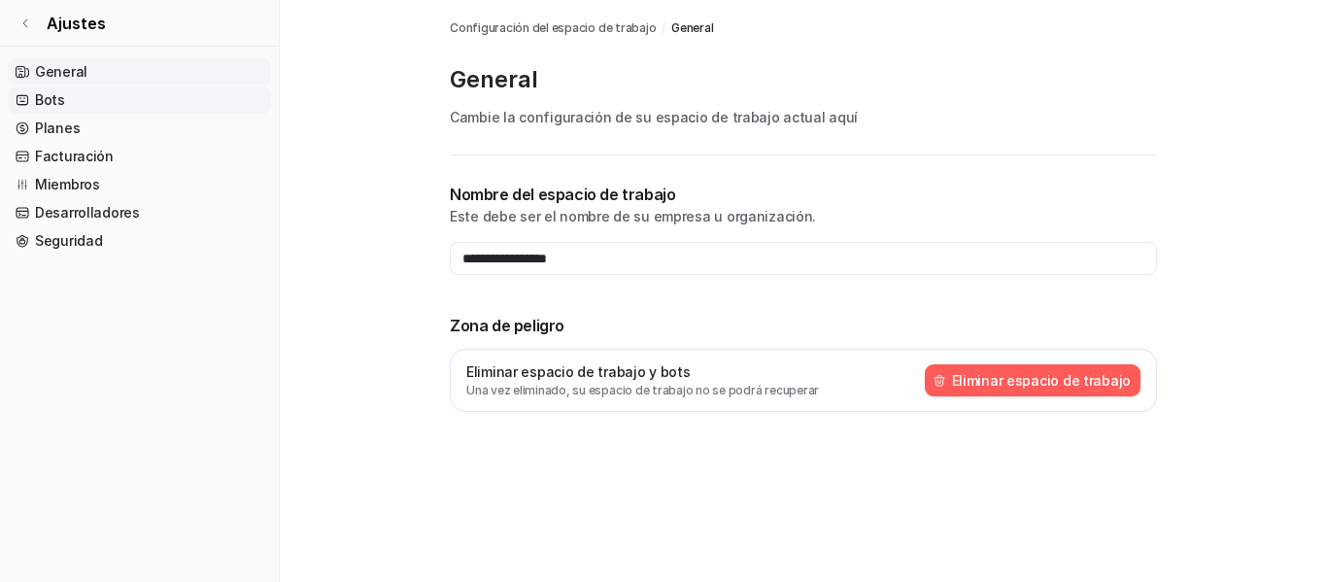
click at [52, 109] on font "Bots" at bounding box center [50, 99] width 30 height 19
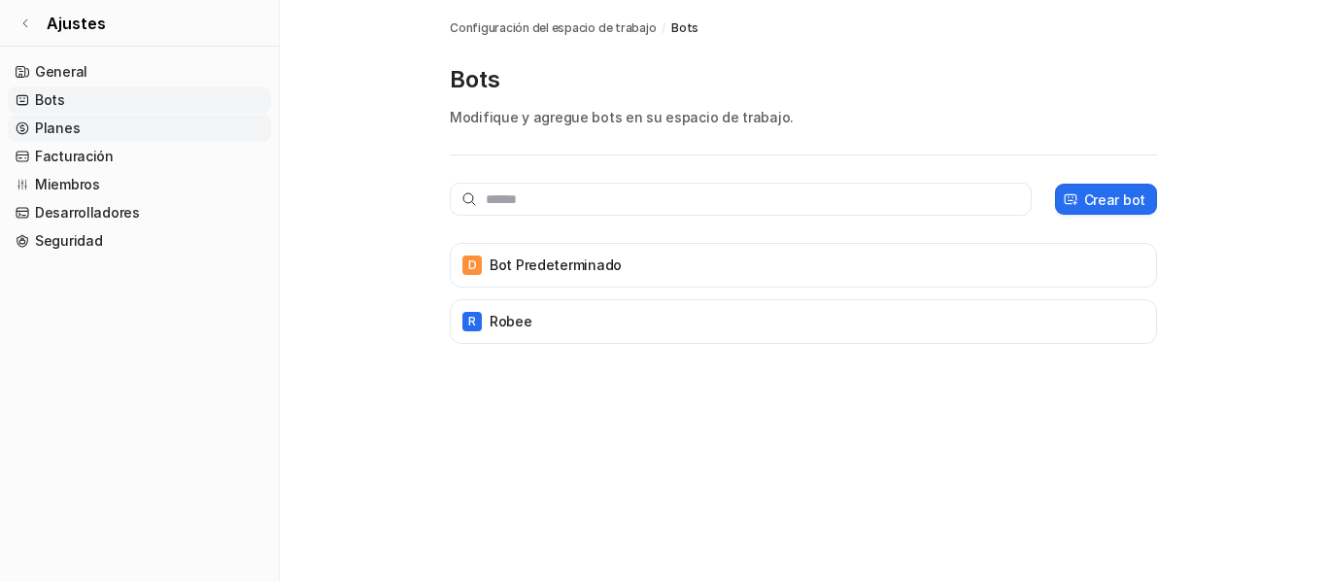
click at [73, 134] on font "Planes" at bounding box center [57, 127] width 45 height 17
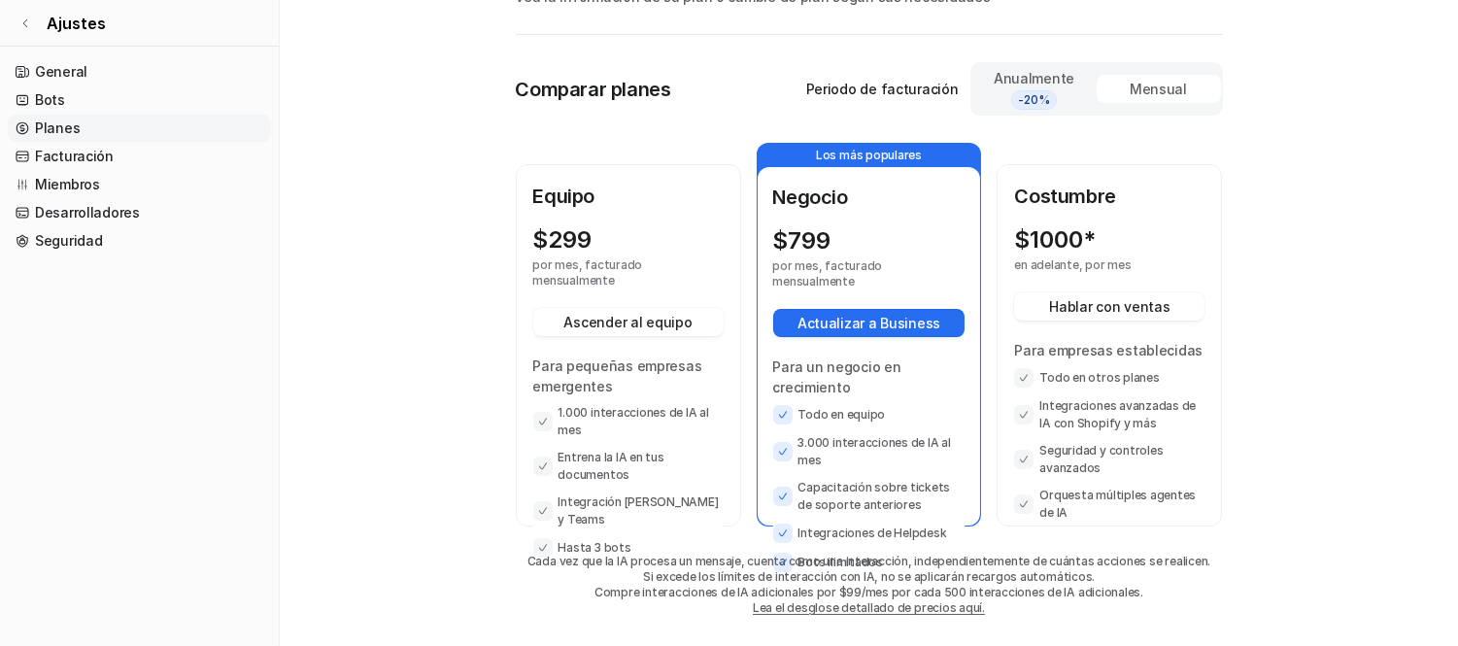
scroll to position [127, 0]
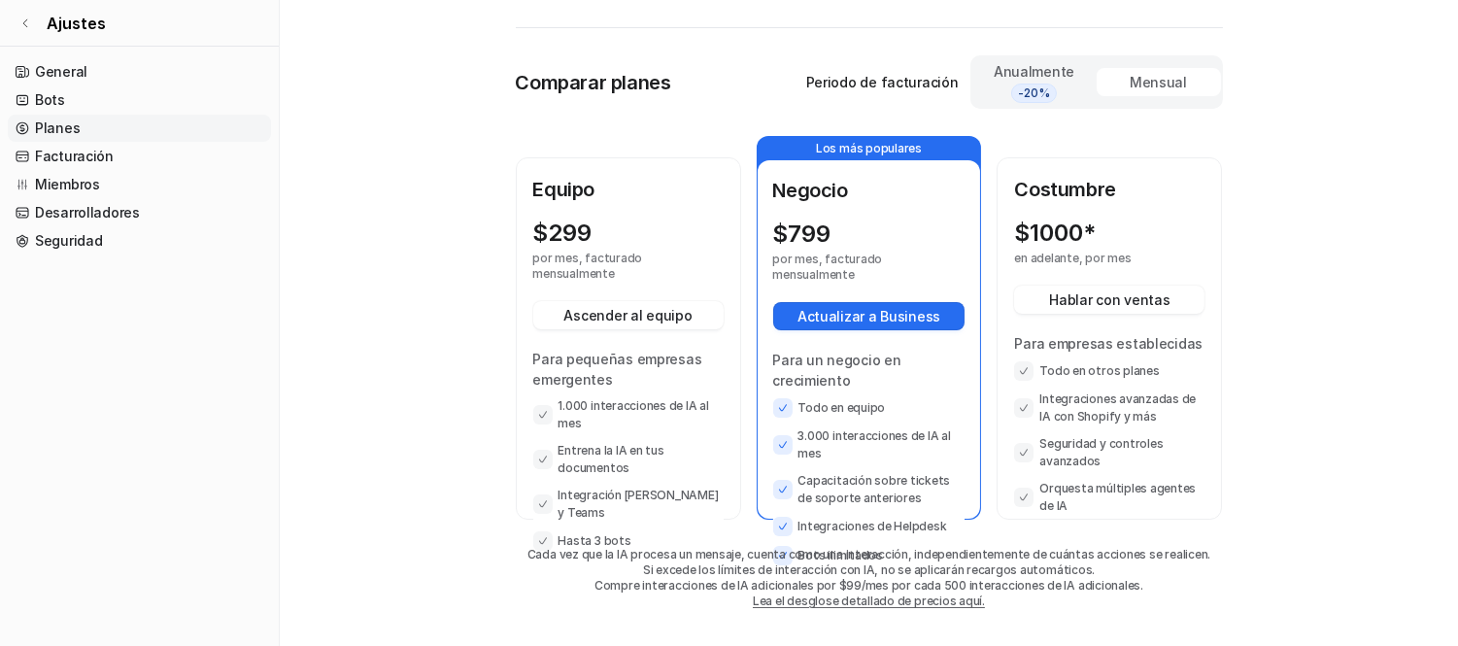
drag, startPoint x: 923, startPoint y: 357, endPoint x: 589, endPoint y: 408, distance: 336.9
click at [589, 408] on font "1.000 interacciones de IA al mes" at bounding box center [633, 414] width 151 height 32
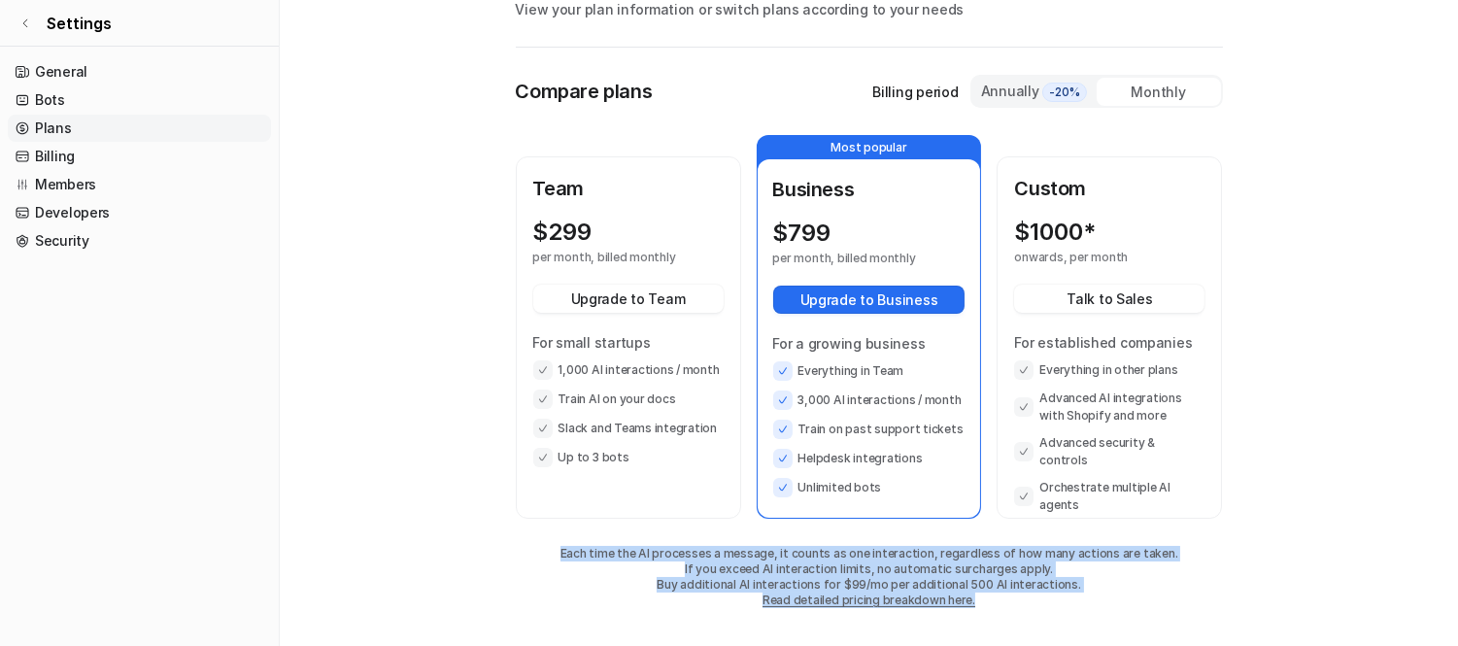
drag, startPoint x: 576, startPoint y: 542, endPoint x: 1000, endPoint y: 607, distance: 429.3
click at [1000, 581] on div "Compare plans Billing period Annually -20% Monthly Team $ 299 per month, billed…" at bounding box center [869, 361] width 707 height 572
click at [1248, 230] on main "Workspace settings / Plans Plans View your plan information or switch plans acc…" at bounding box center [869, 269] width 1178 height 755
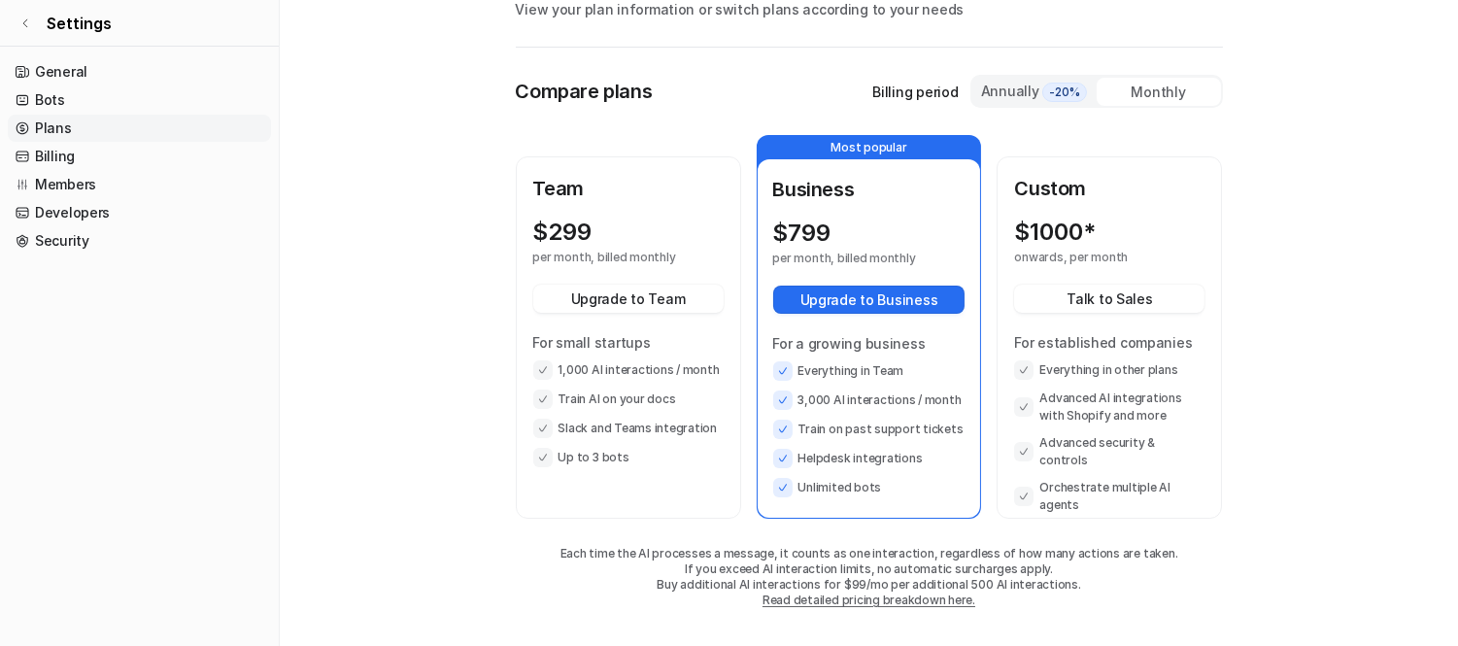
drag, startPoint x: 1248, startPoint y: 230, endPoint x: 1231, endPoint y: 241, distance: 19.7
click at [1248, 230] on main "Workspace settings / Plans Plans View your plan information or switch plans acc…" at bounding box center [869, 269] width 1178 height 755
click at [823, 581] on link "Read detailed pricing breakdown here." at bounding box center [868, 599] width 213 height 15
